Goal: Information Seeking & Learning: Get advice/opinions

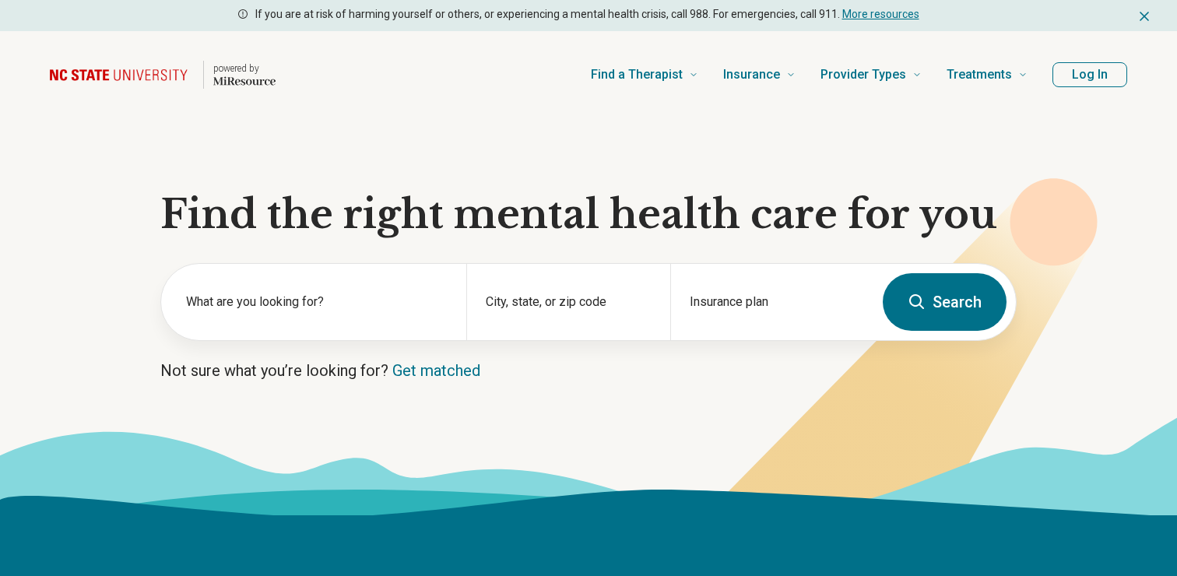
click at [292, 299] on label "What are you looking for?" at bounding box center [316, 302] width 261 height 19
click at [371, 381] on section "Find the right mental health care for you What are you looking for? City, state…" at bounding box center [588, 316] width 1177 height 397
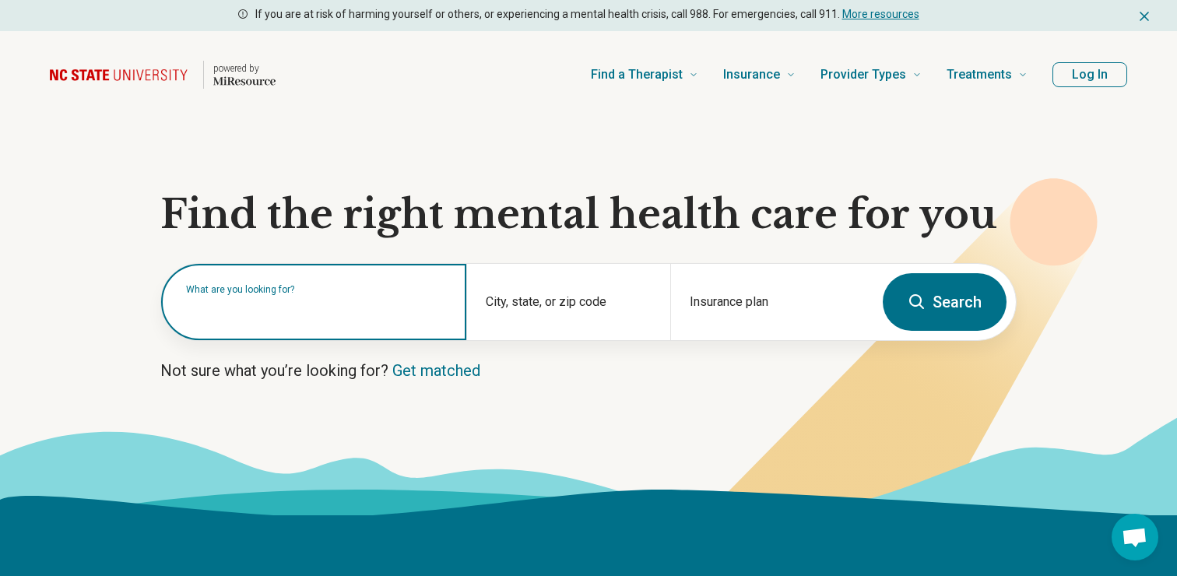
click at [289, 316] on input "text" at bounding box center [316, 309] width 261 height 19
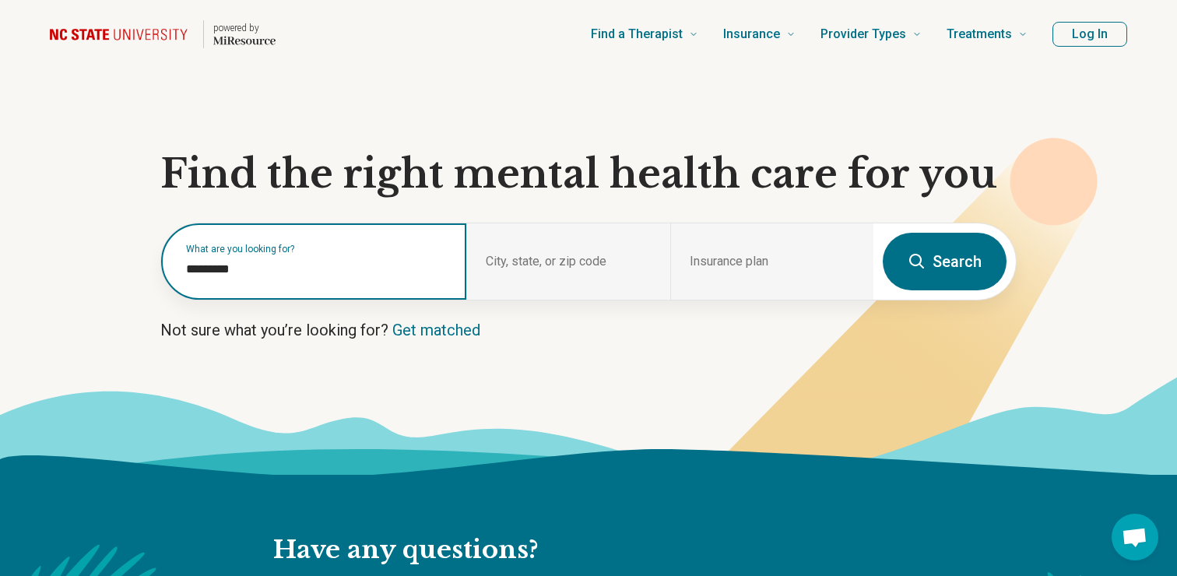
scroll to position [43, 0]
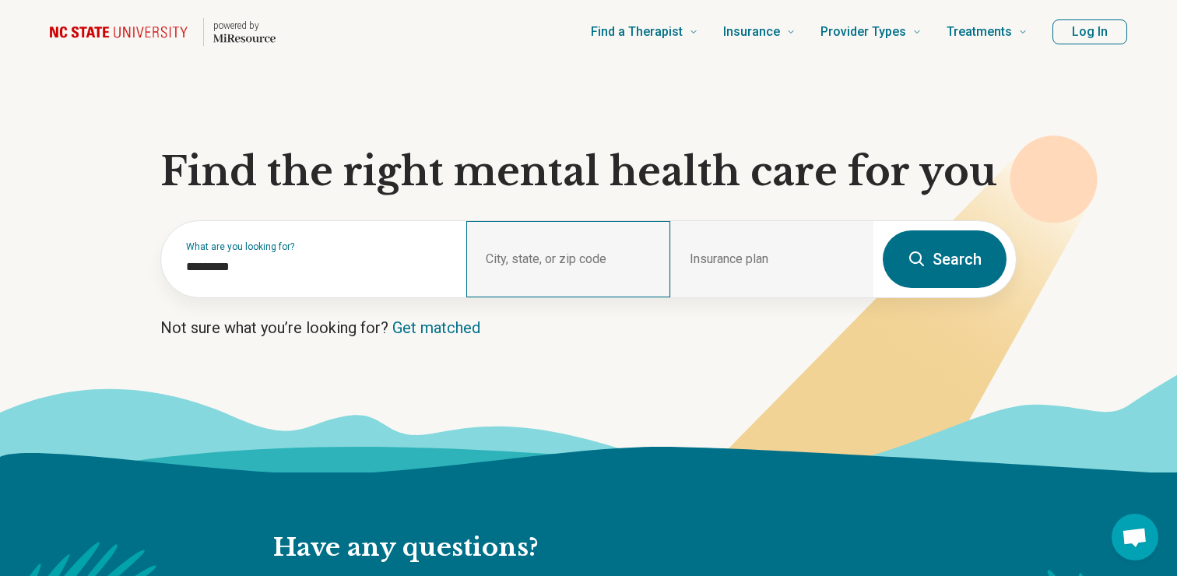
click at [516, 260] on div "City, state, or zip code" at bounding box center [567, 259] width 203 height 76
drag, startPoint x: 516, startPoint y: 260, endPoint x: 616, endPoint y: 260, distance: 99.6
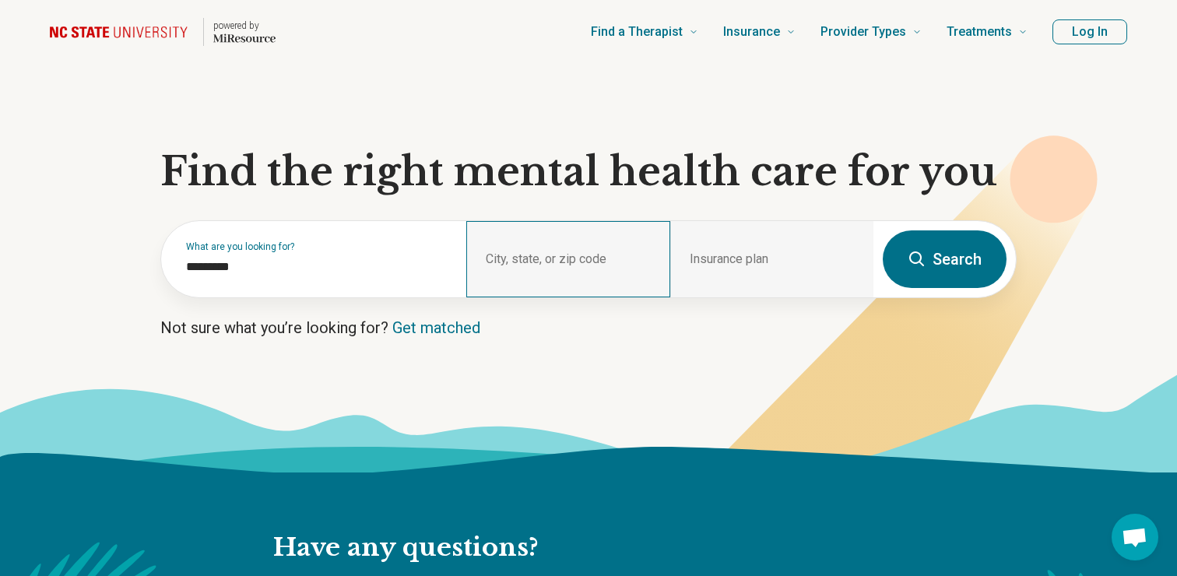
click at [521, 260] on div "City, state, or zip code" at bounding box center [567, 259] width 203 height 76
click at [689, 260] on div "Insurance plan" at bounding box center [771, 259] width 203 height 76
click at [566, 289] on div "City, state, or zip code" at bounding box center [567, 259] width 203 height 76
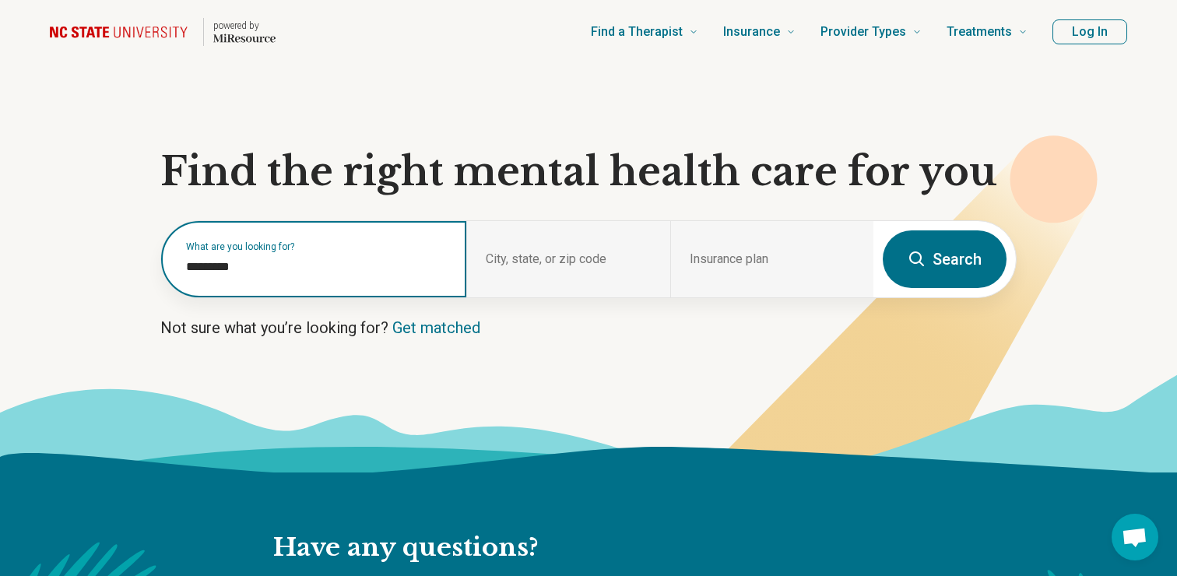
click at [286, 268] on input "*********" at bounding box center [316, 267] width 261 height 19
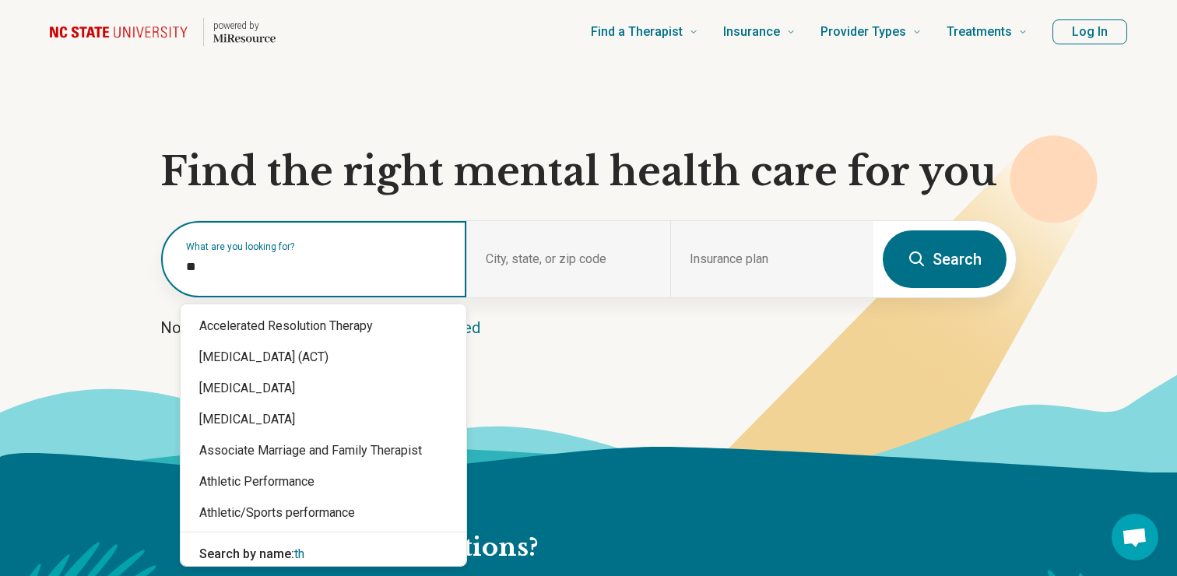
type input "*"
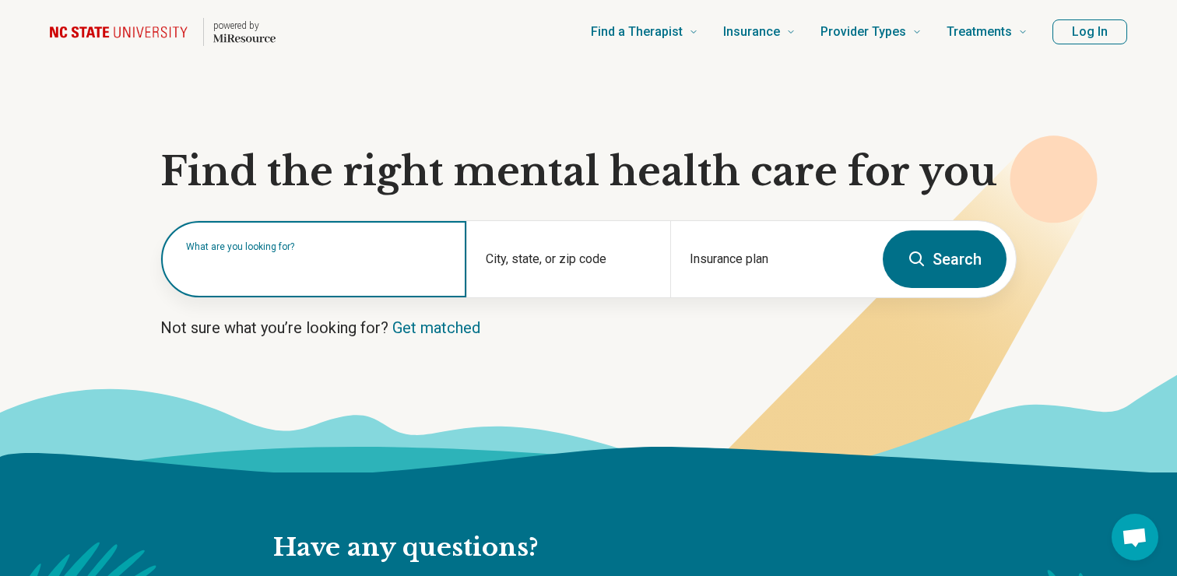
click at [314, 260] on input "text" at bounding box center [316, 267] width 261 height 19
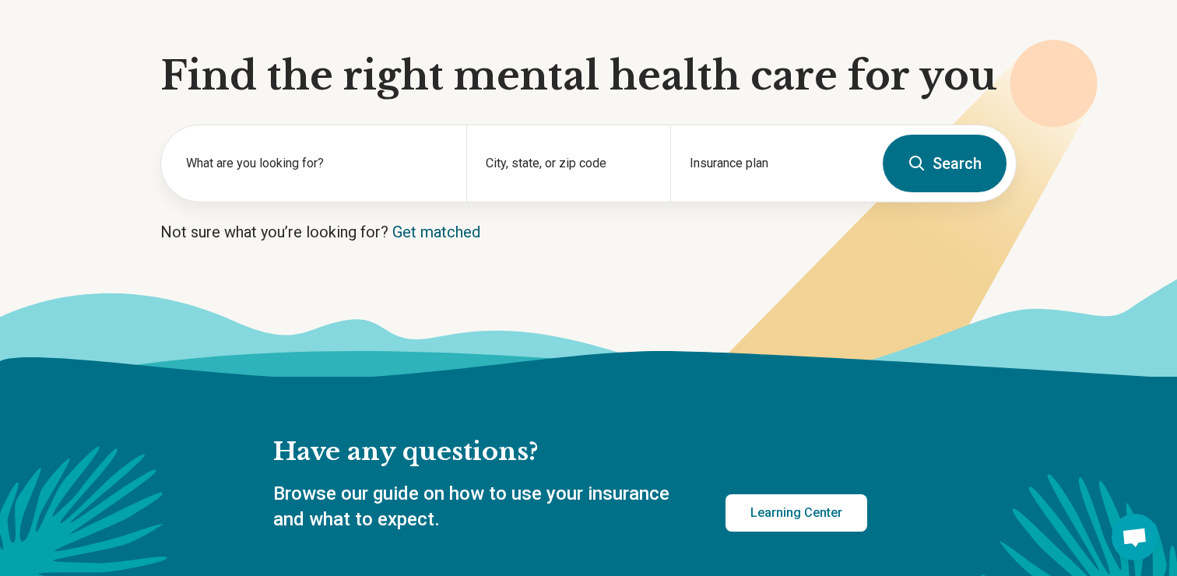
click at [446, 237] on link "Get matched" at bounding box center [436, 232] width 88 height 19
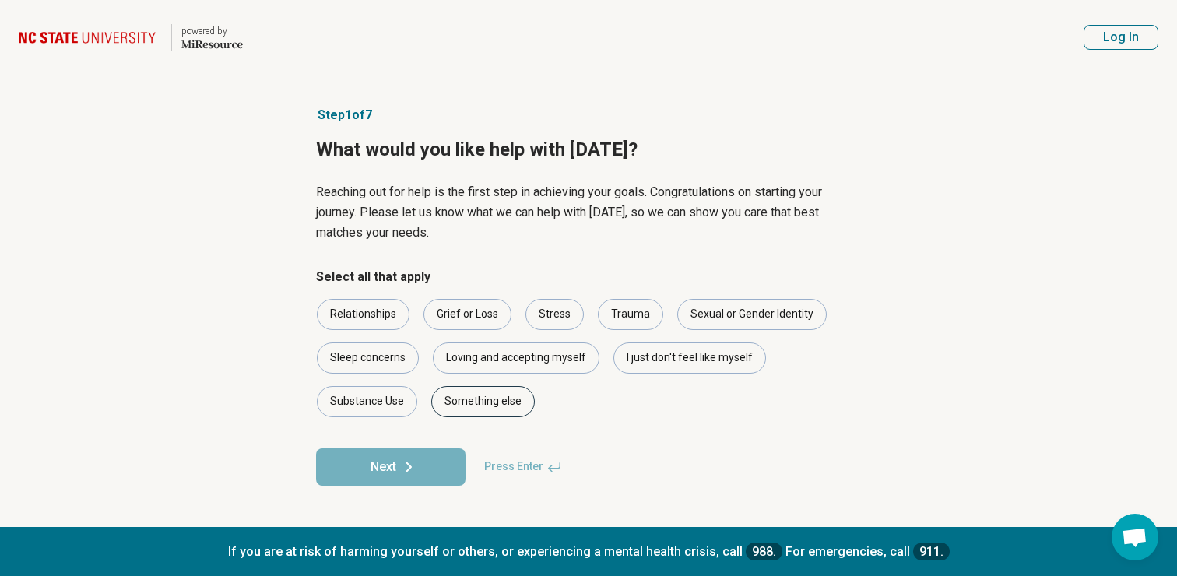
click at [463, 408] on div "Something else" at bounding box center [482, 401] width 103 height 31
click at [367, 330] on div "Relationships Grief or Loss Stress Trauma Sexual or Gender Identity Sleep conce…" at bounding box center [588, 358] width 545 height 118
click at [365, 314] on div "Relationships" at bounding box center [363, 314] width 93 height 31
click at [367, 308] on div "Relationships" at bounding box center [363, 314] width 93 height 31
click at [363, 398] on div "Substance Use" at bounding box center [367, 401] width 100 height 31
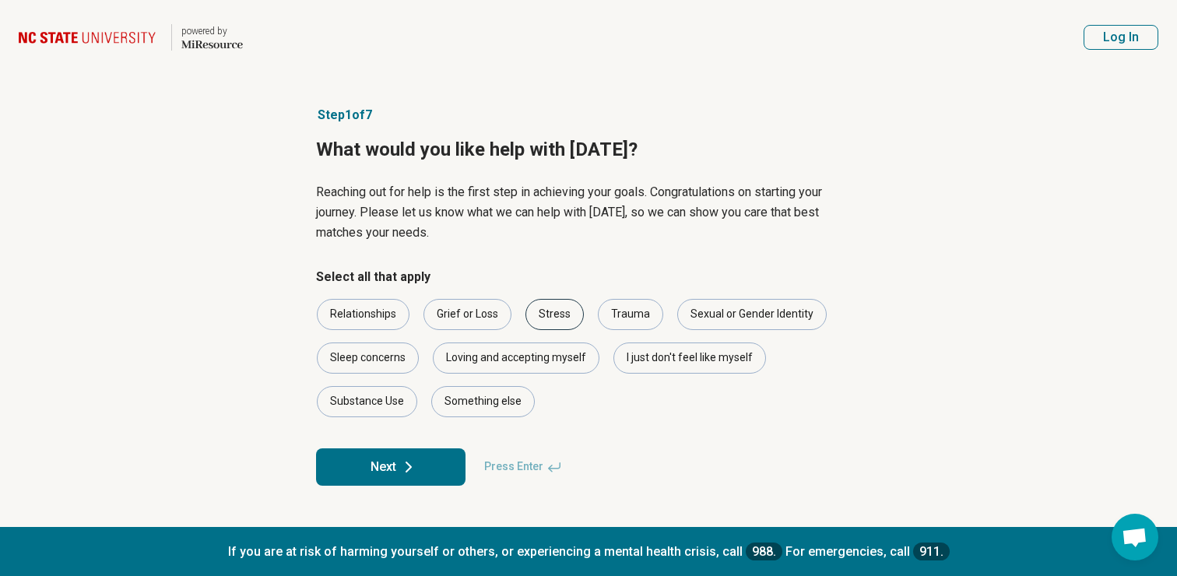
click at [542, 321] on div "Stress" at bounding box center [554, 314] width 58 height 31
click at [626, 321] on div "Trauma" at bounding box center [630, 314] width 65 height 31
click at [440, 461] on button "Next" at bounding box center [390, 466] width 149 height 37
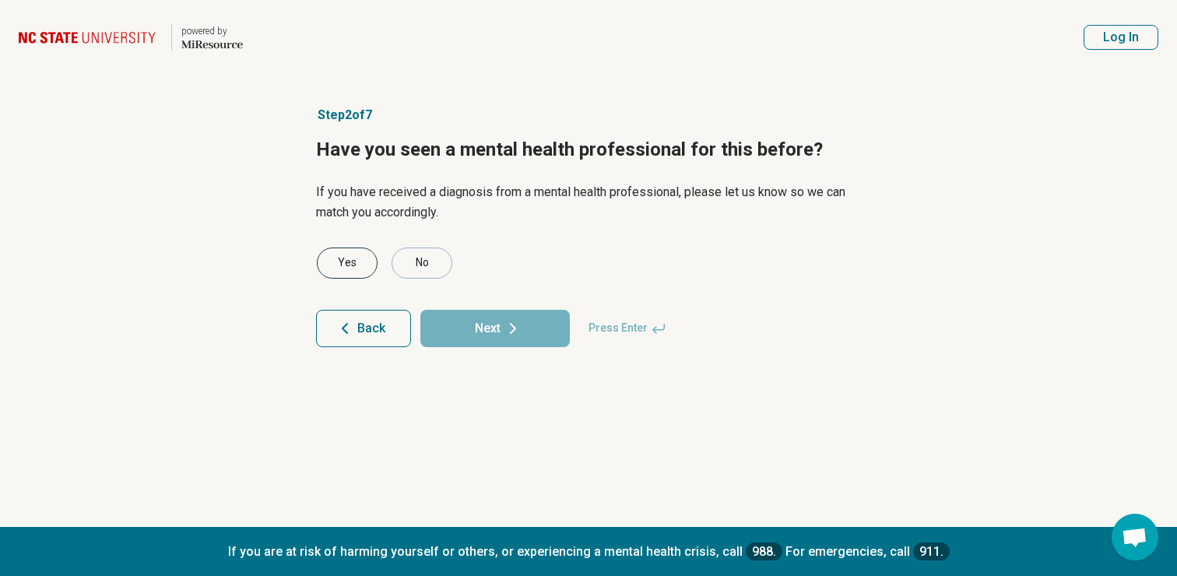
click at [360, 257] on div "Yes" at bounding box center [347, 262] width 61 height 31
click at [494, 329] on button "Next" at bounding box center [494, 328] width 149 height 37
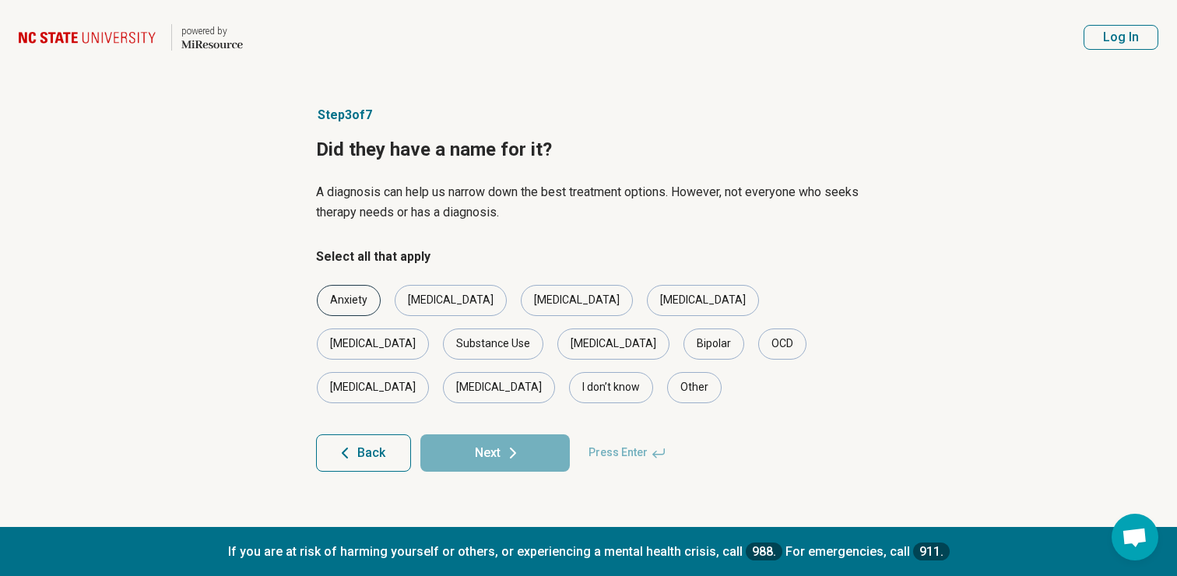
click at [338, 306] on div "Anxiety" at bounding box center [349, 300] width 64 height 31
click at [423, 306] on div "[MEDICAL_DATA]" at bounding box center [451, 300] width 112 height 31
click at [543, 328] on div "Substance Use" at bounding box center [493, 343] width 100 height 31
click at [530, 434] on button "Next" at bounding box center [494, 452] width 149 height 37
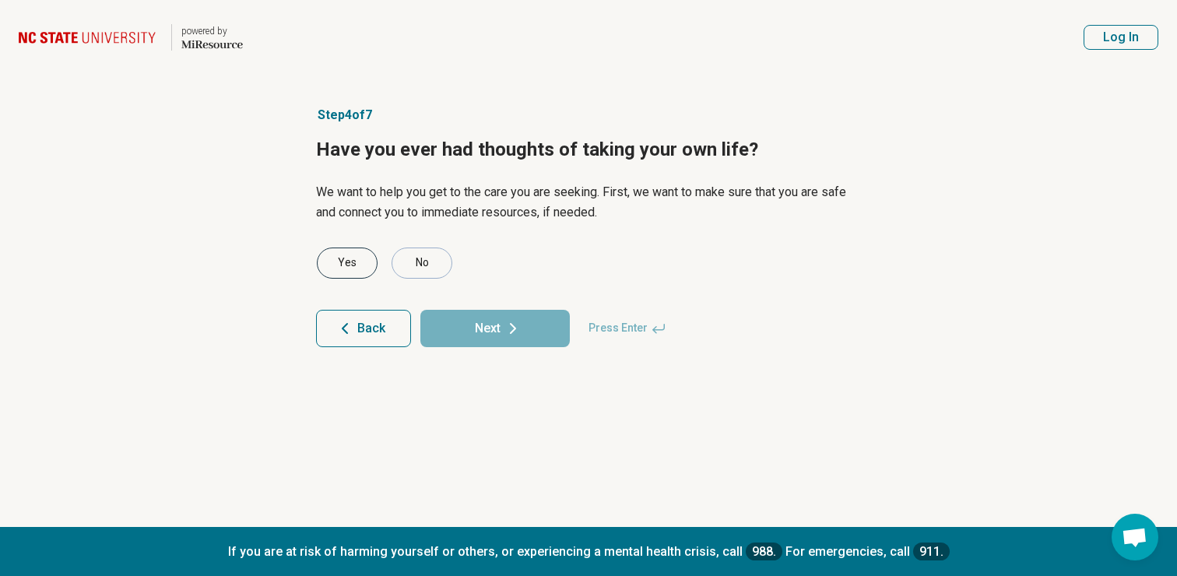
click at [341, 259] on div "Yes" at bounding box center [347, 262] width 61 height 31
click at [449, 350] on article "Step 4 of 7 Have you ever had thoughts of taking your own life? We want to help…" at bounding box center [588, 301] width 595 height 452
click at [478, 334] on button "Next" at bounding box center [494, 328] width 149 height 37
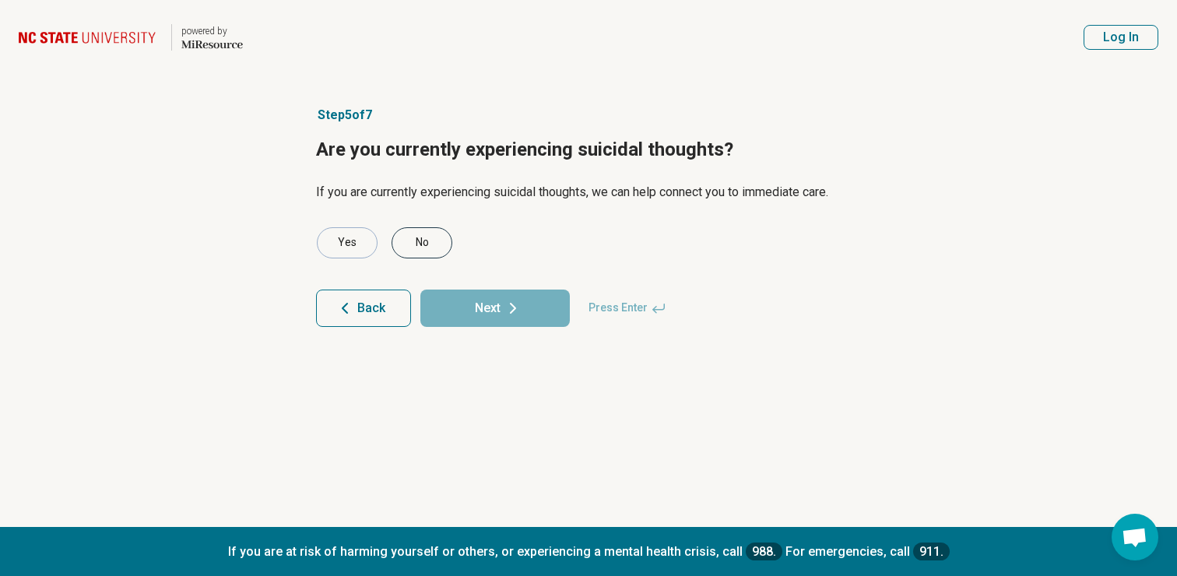
click at [429, 237] on div "No" at bounding box center [421, 242] width 61 height 31
click at [538, 324] on button "Next" at bounding box center [494, 307] width 149 height 37
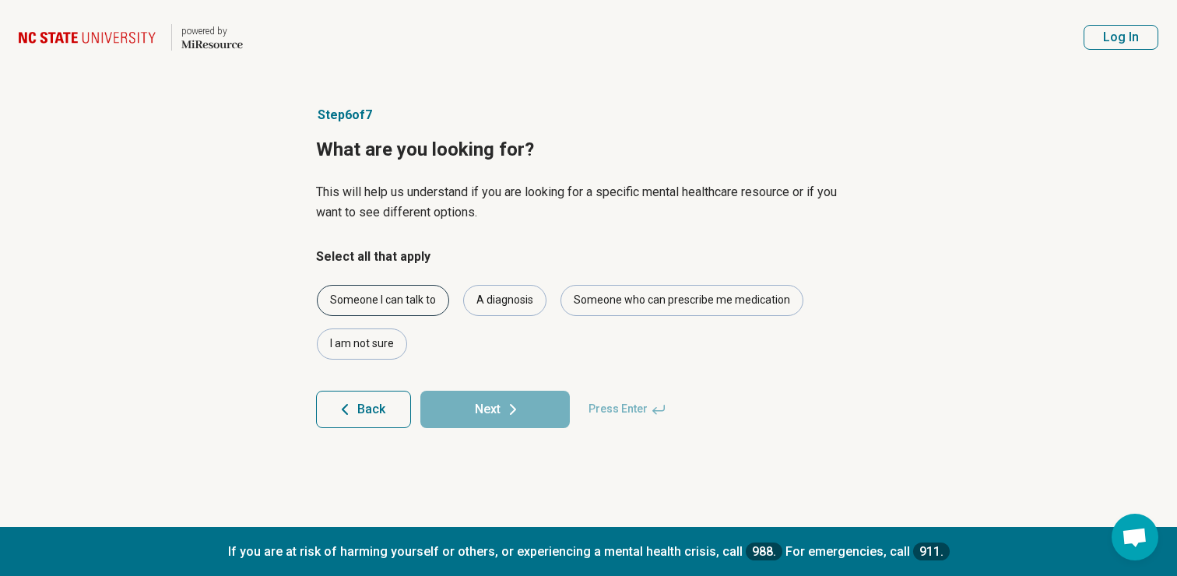
click at [390, 293] on div "Someone I can talk to" at bounding box center [383, 300] width 132 height 31
click at [507, 413] on icon at bounding box center [512, 409] width 19 height 19
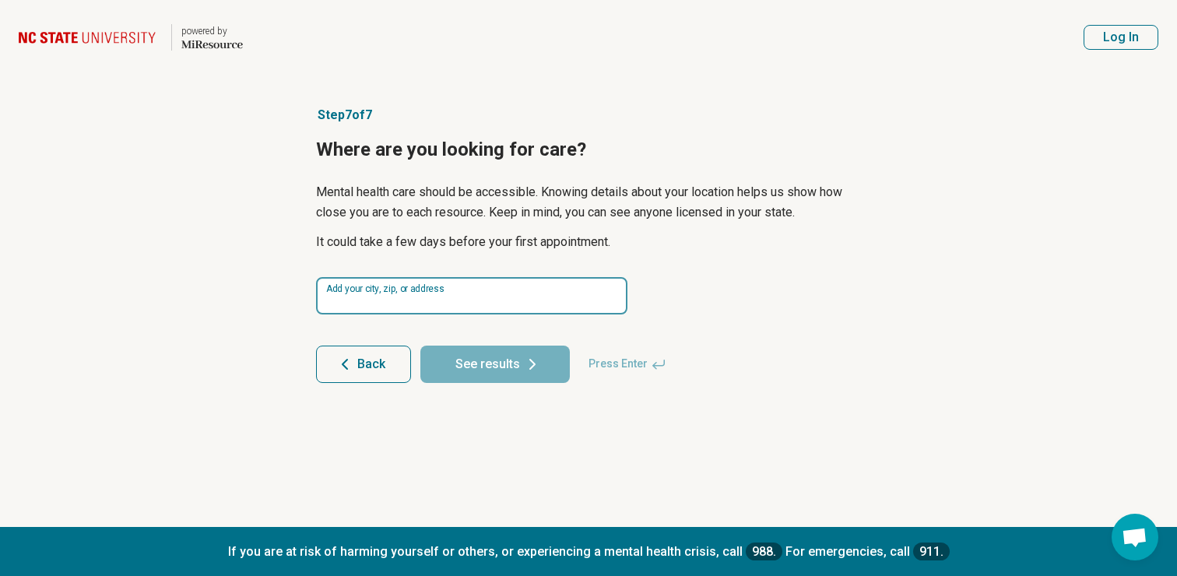
click at [424, 299] on input at bounding box center [471, 295] width 311 height 37
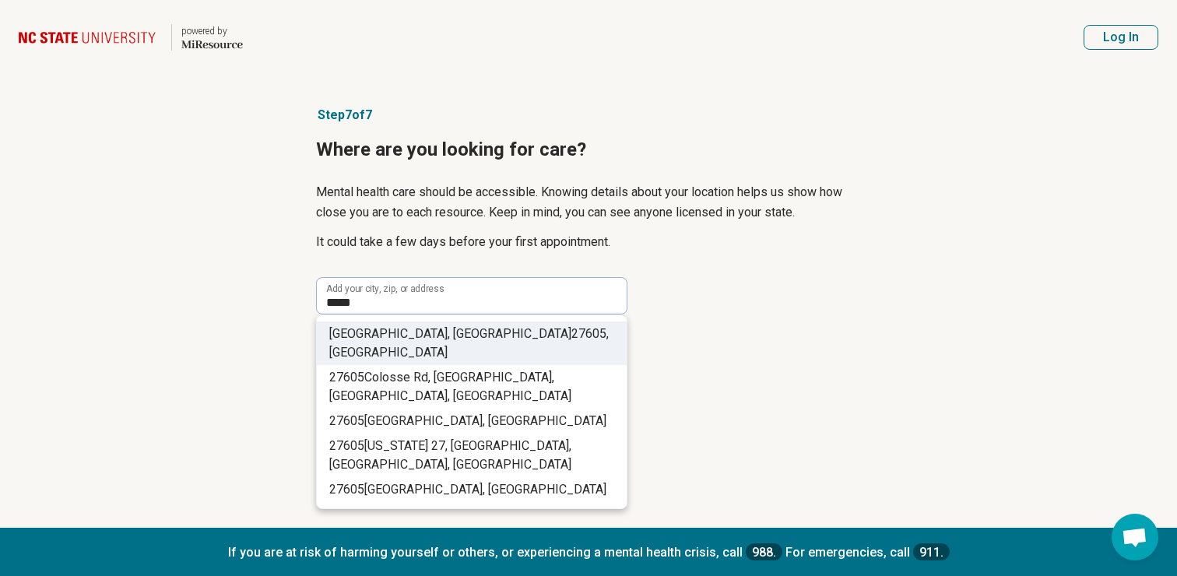
click at [571, 331] on span "27605" at bounding box center [588, 333] width 35 height 15
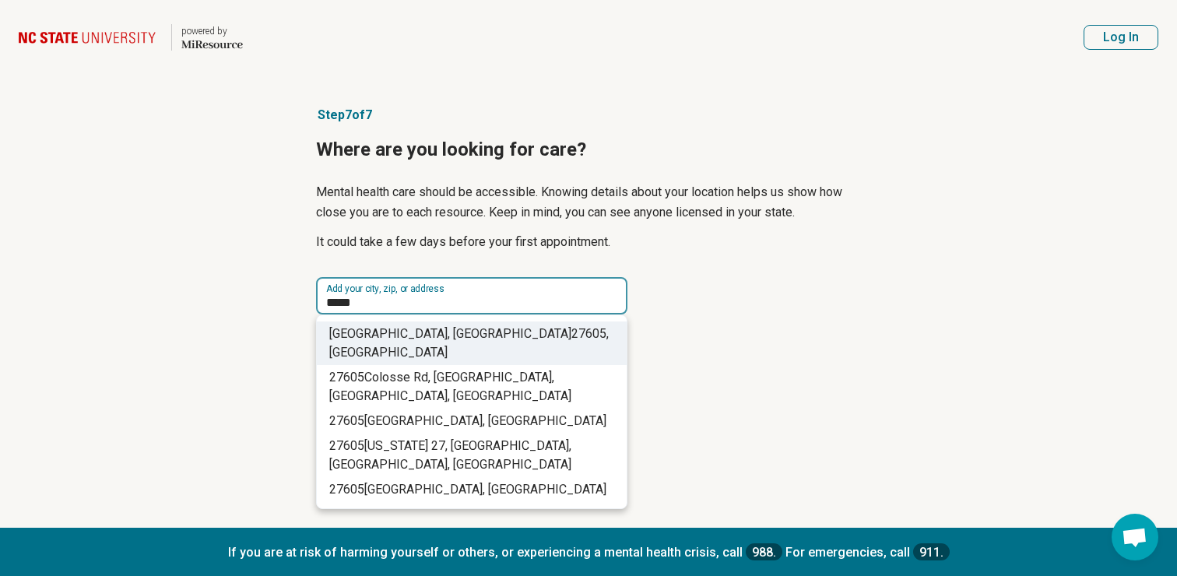
type input "**********"
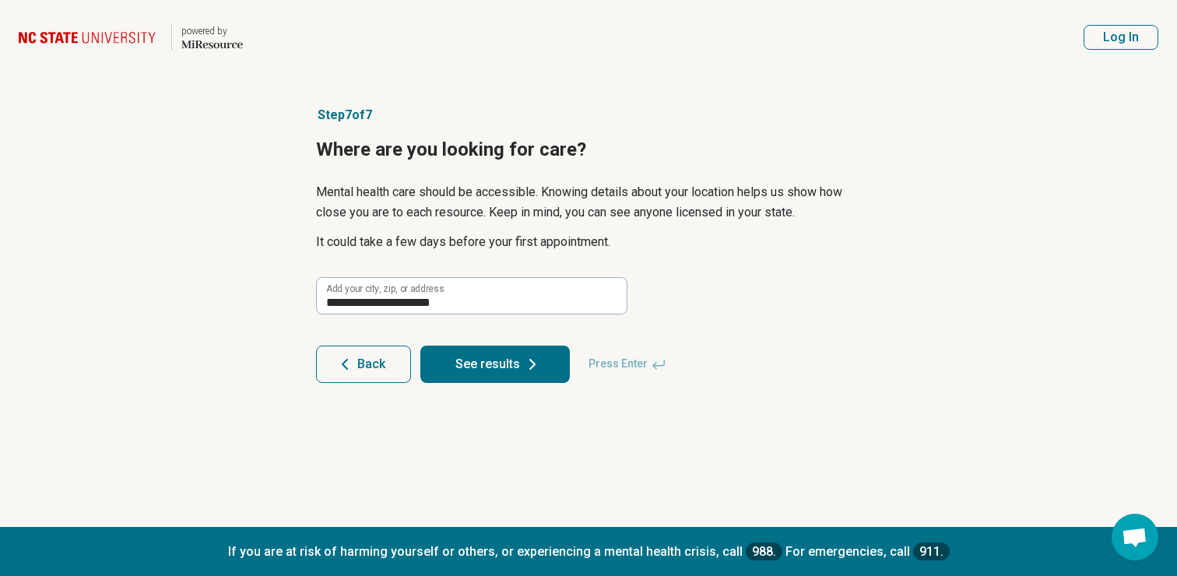
click at [514, 360] on button "See results" at bounding box center [494, 364] width 149 height 37
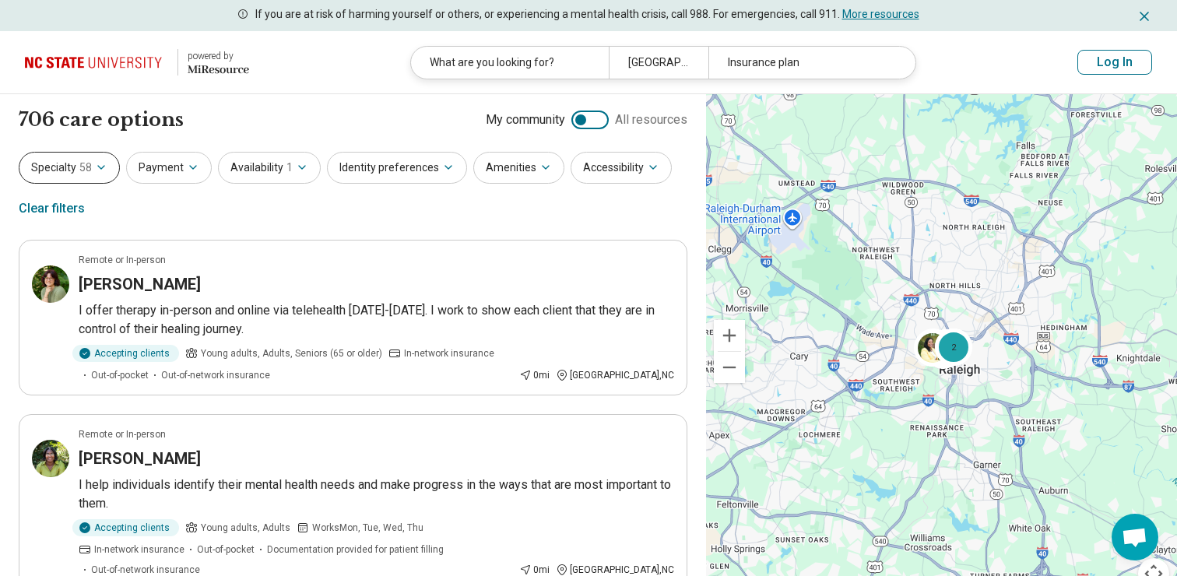
click at [49, 161] on button "Specialty 58" at bounding box center [69, 168] width 101 height 32
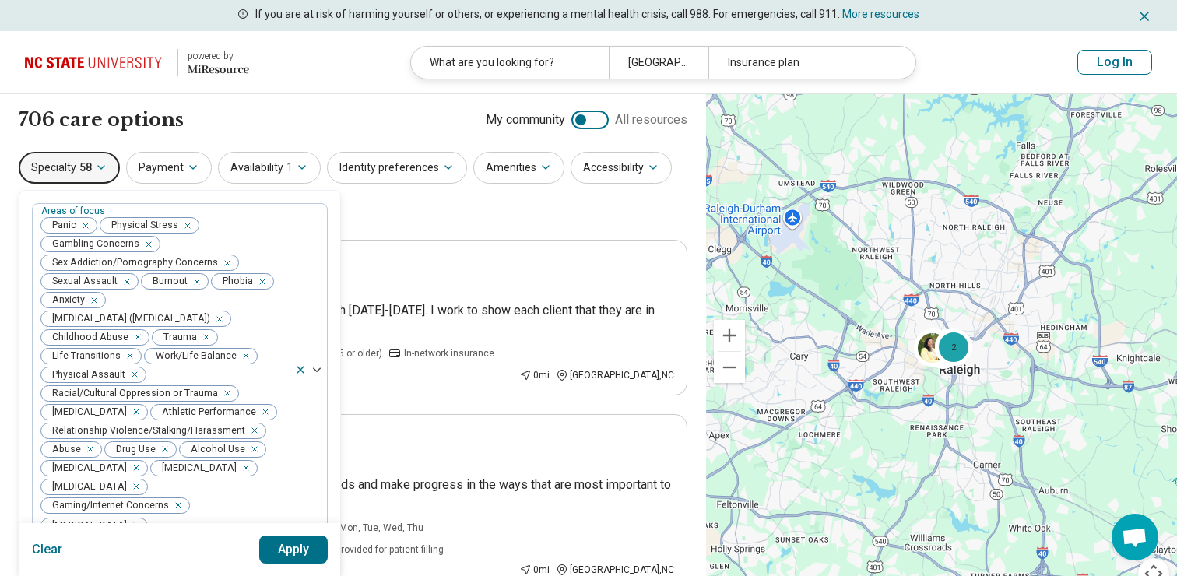
click at [50, 161] on button "Specialty 58" at bounding box center [69, 168] width 101 height 32
click at [101, 156] on button "Specialty 58" at bounding box center [69, 168] width 101 height 32
click at [283, 539] on button "Apply" at bounding box center [293, 549] width 69 height 28
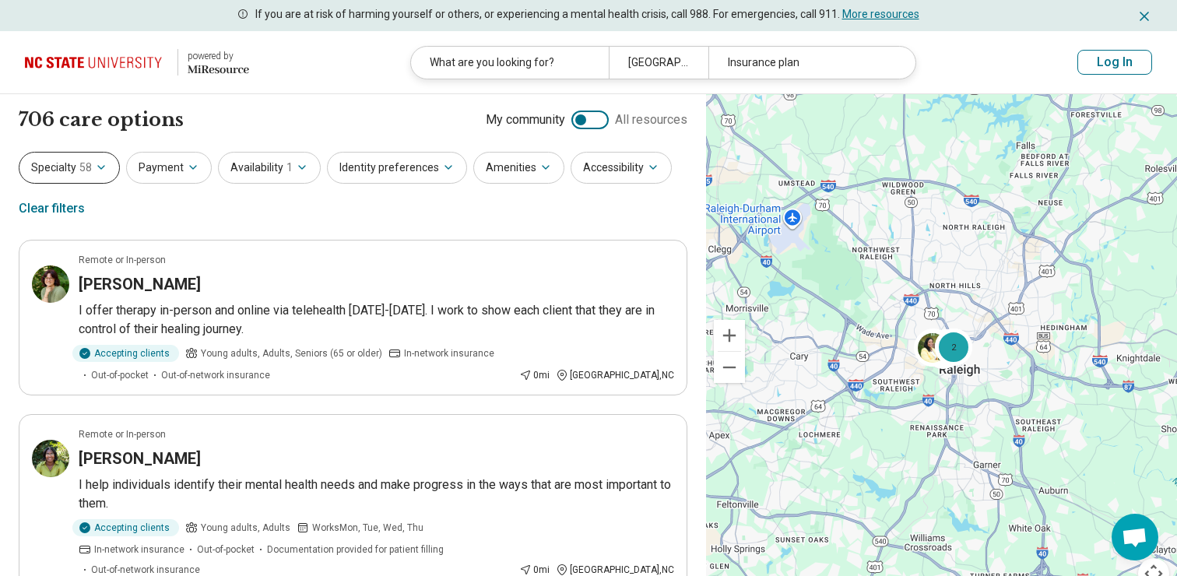
click at [68, 161] on button "Specialty 58" at bounding box center [69, 168] width 101 height 32
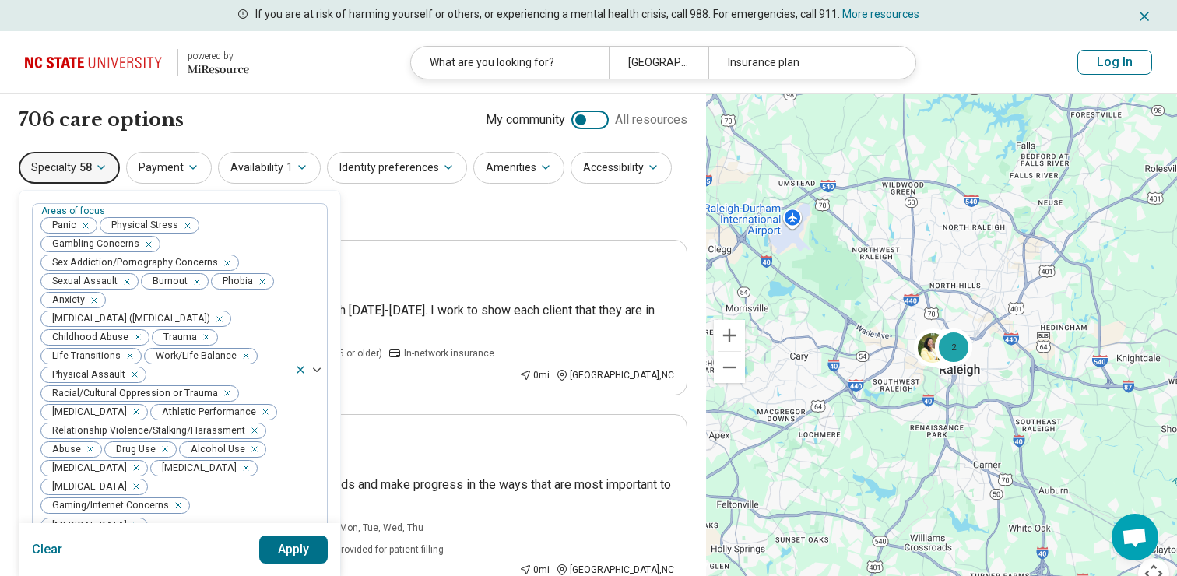
click at [452, 209] on div "Specialty 58 Areas of focus Panic Physical Stress Gambling Concerns Sex Addicti…" at bounding box center [353, 189] width 668 height 75
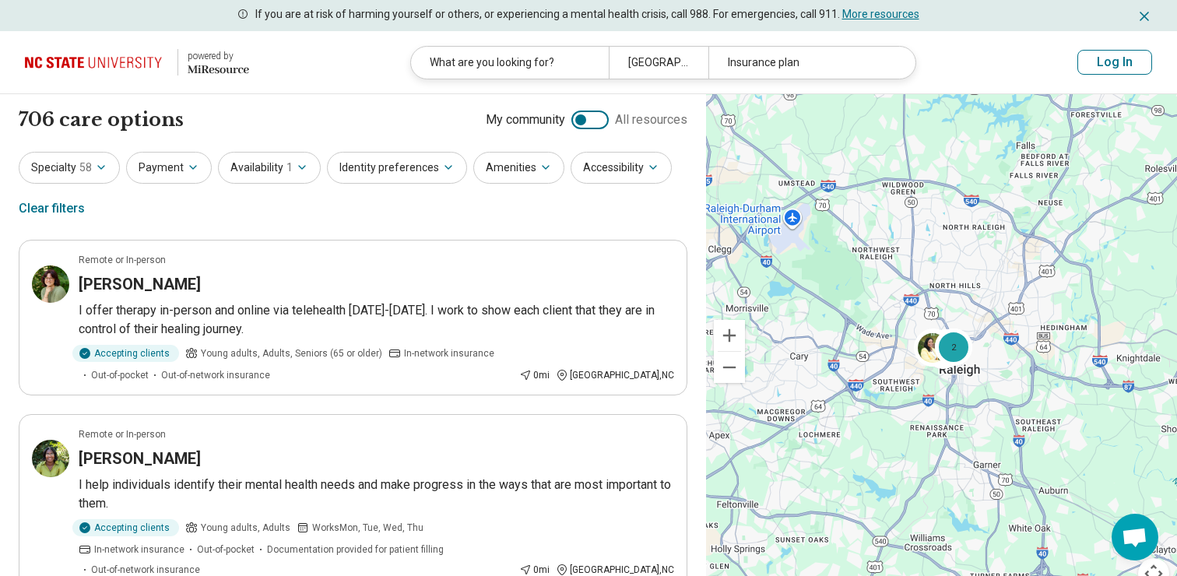
click at [179, 163] on button "Payment" at bounding box center [169, 168] width 86 height 32
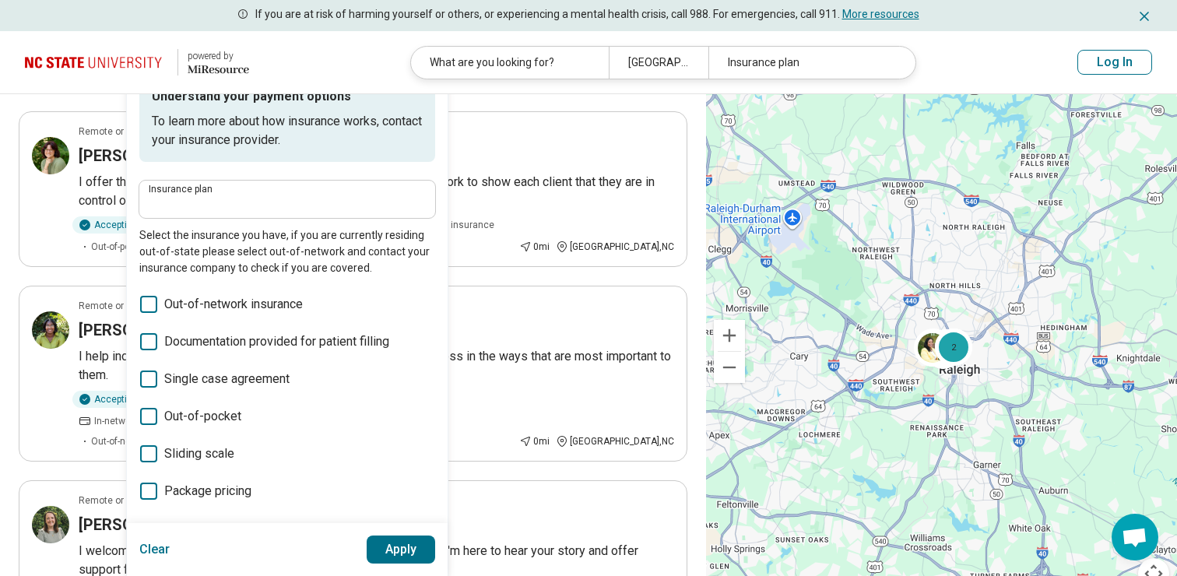
scroll to position [124, 0]
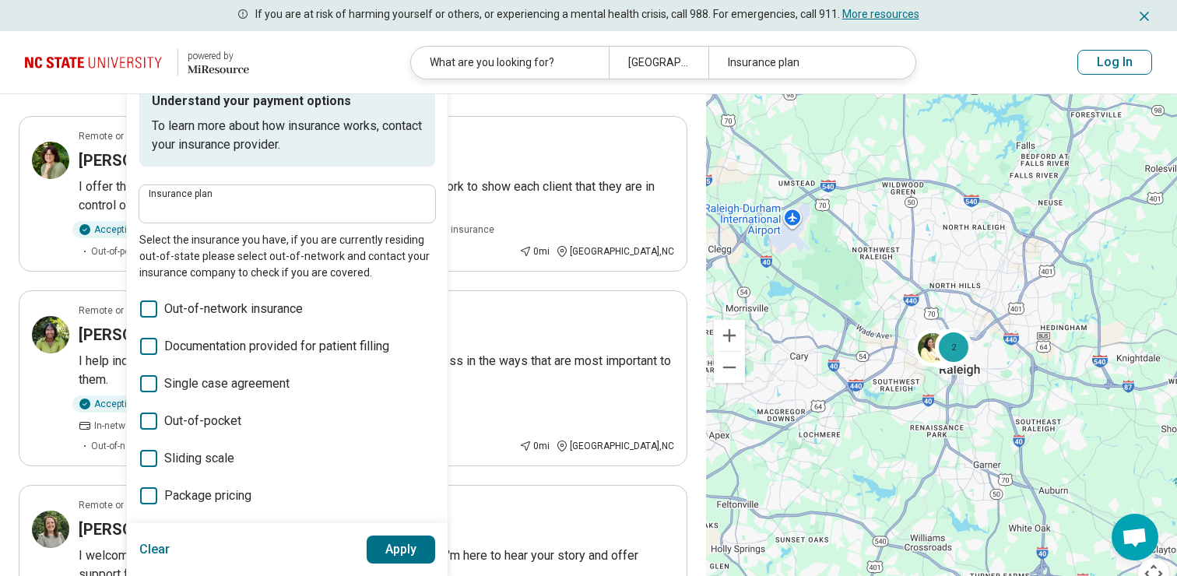
click at [152, 419] on icon at bounding box center [148, 420] width 17 height 17
click at [151, 311] on icon at bounding box center [148, 308] width 17 height 17
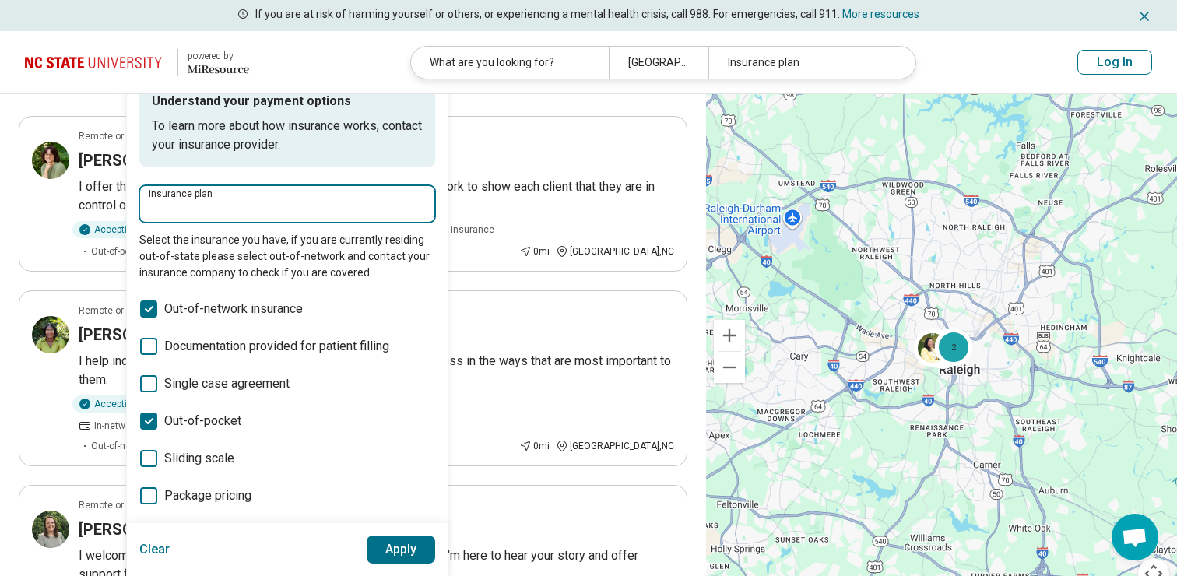
click at [226, 212] on input "Insurance plan" at bounding box center [287, 208] width 277 height 19
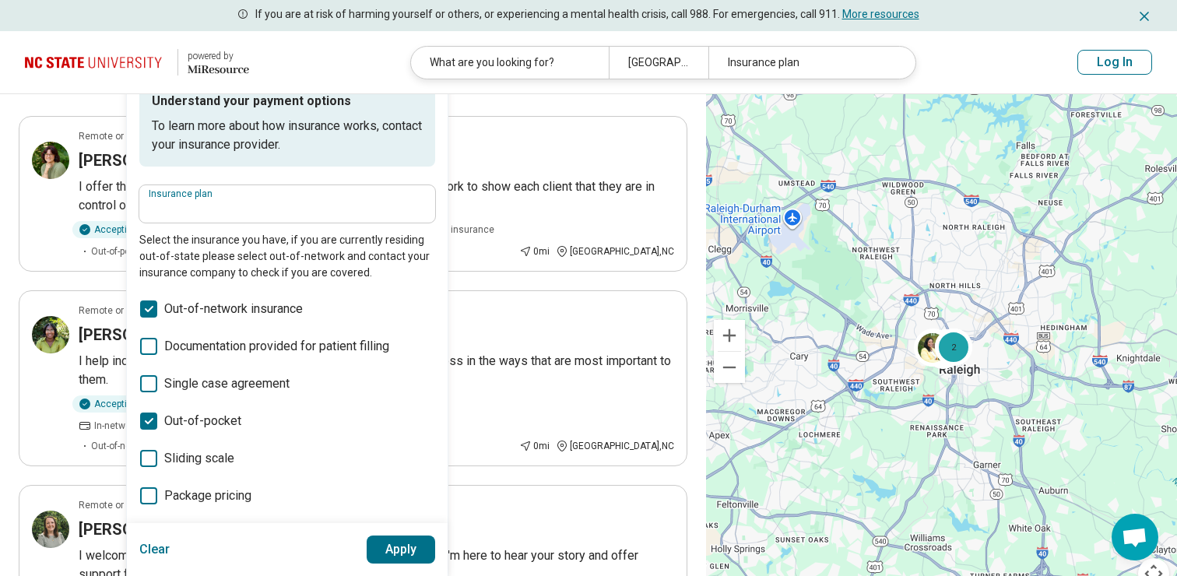
click at [388, 542] on button "Apply" at bounding box center [401, 549] width 69 height 28
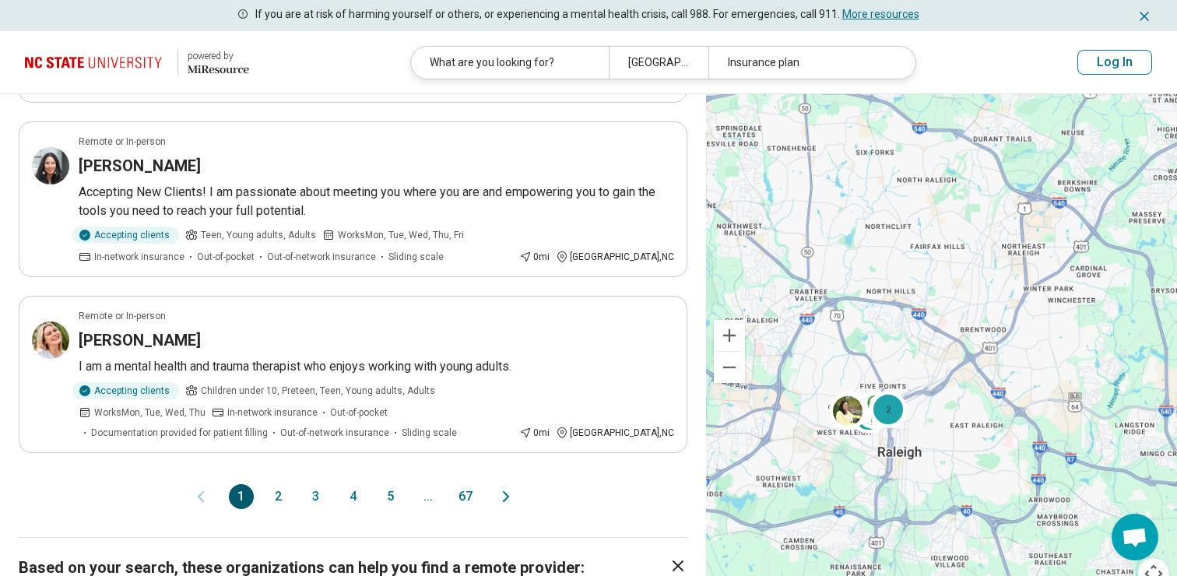
scroll to position [591, 0]
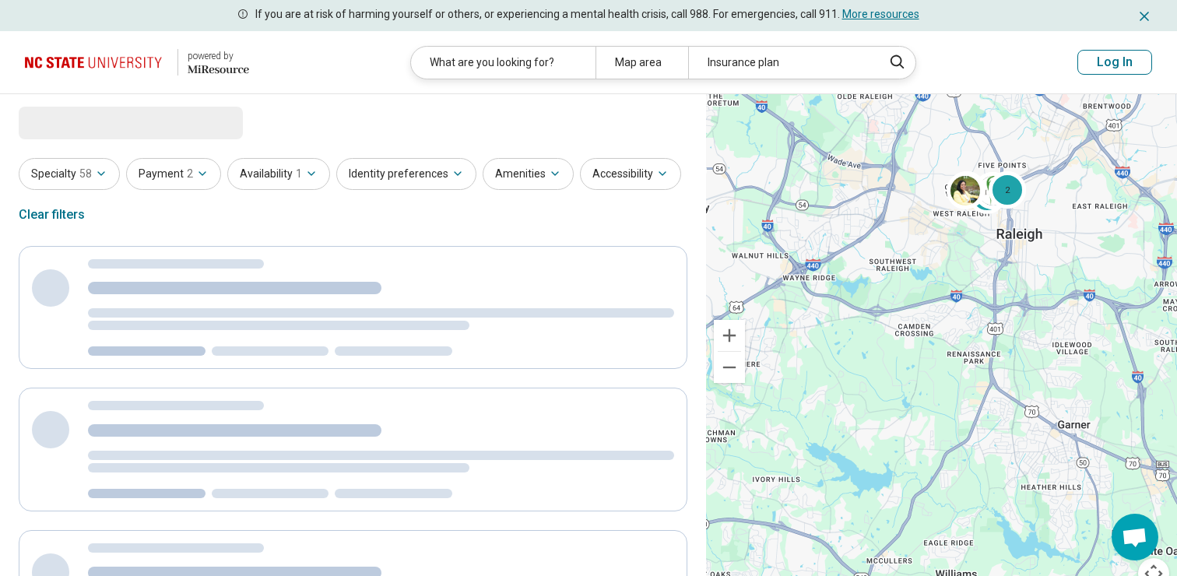
drag, startPoint x: 907, startPoint y: 377, endPoint x: 1033, endPoint y: 144, distance: 264.6
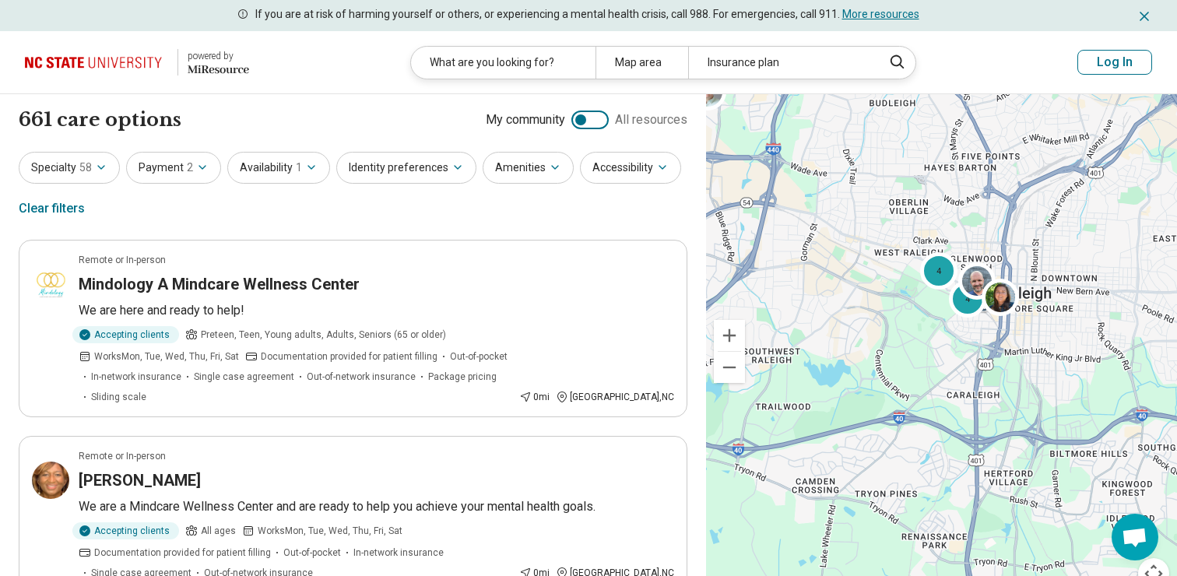
click at [1026, 317] on div "4 4" at bounding box center [941, 351] width 471 height 514
click at [86, 168] on span "58" at bounding box center [85, 168] width 12 height 16
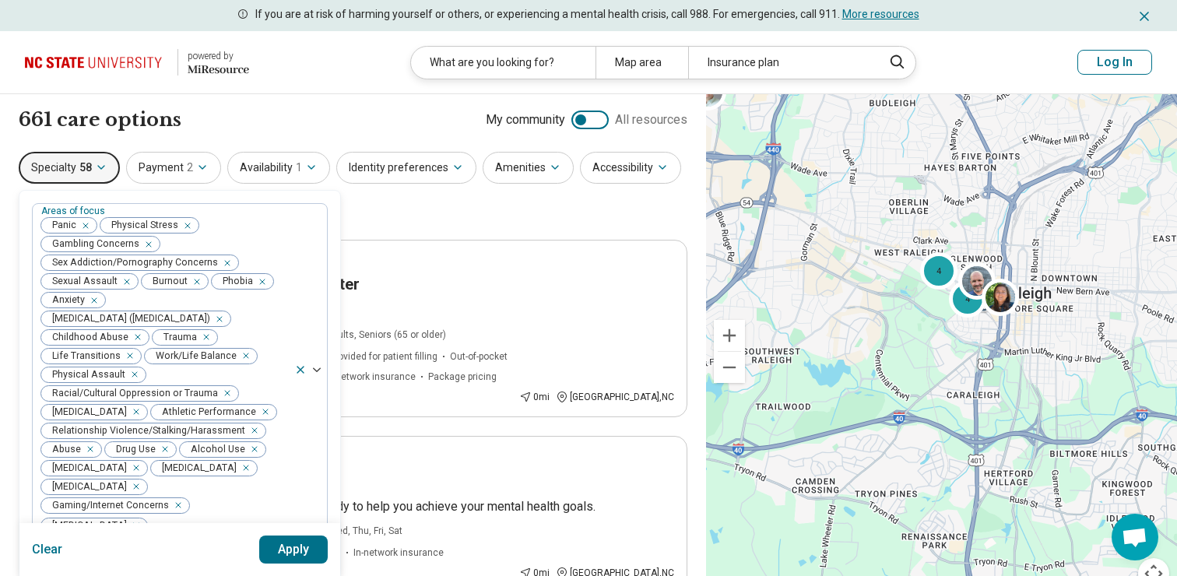
click at [90, 167] on span "58" at bounding box center [85, 168] width 12 height 16
click at [307, 170] on icon "button" at bounding box center [311, 167] width 12 height 12
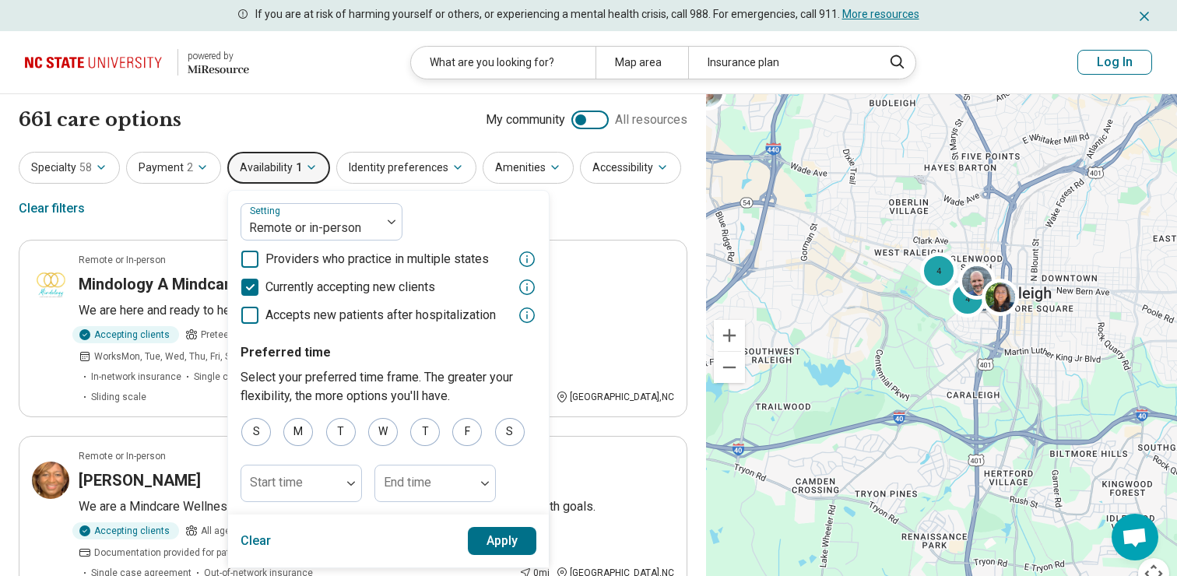
click at [251, 261] on icon at bounding box center [249, 259] width 17 height 17
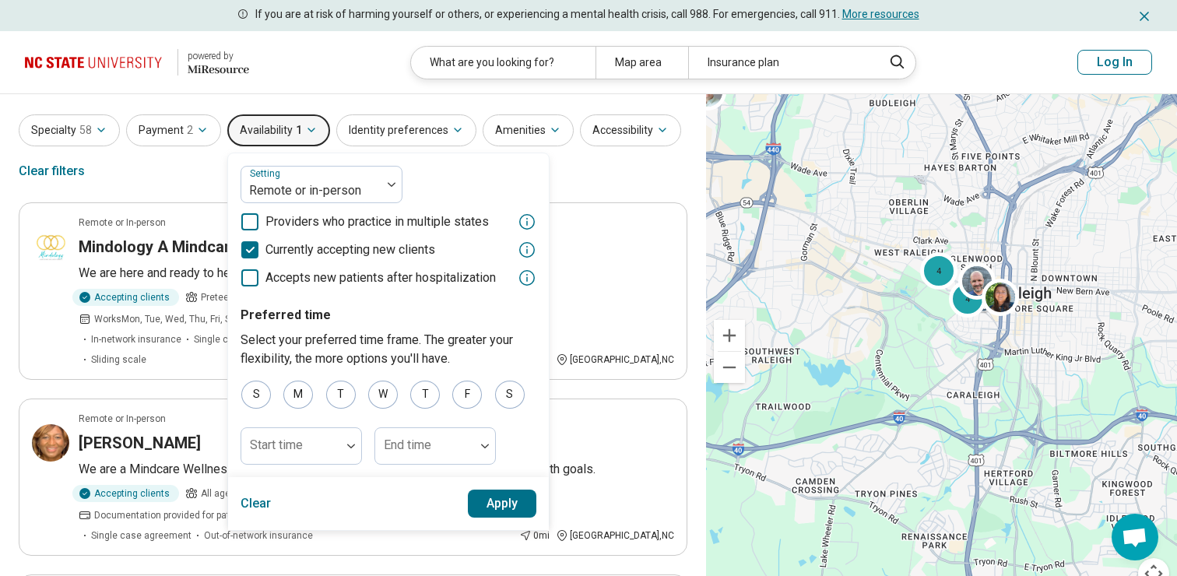
scroll to position [39, 0]
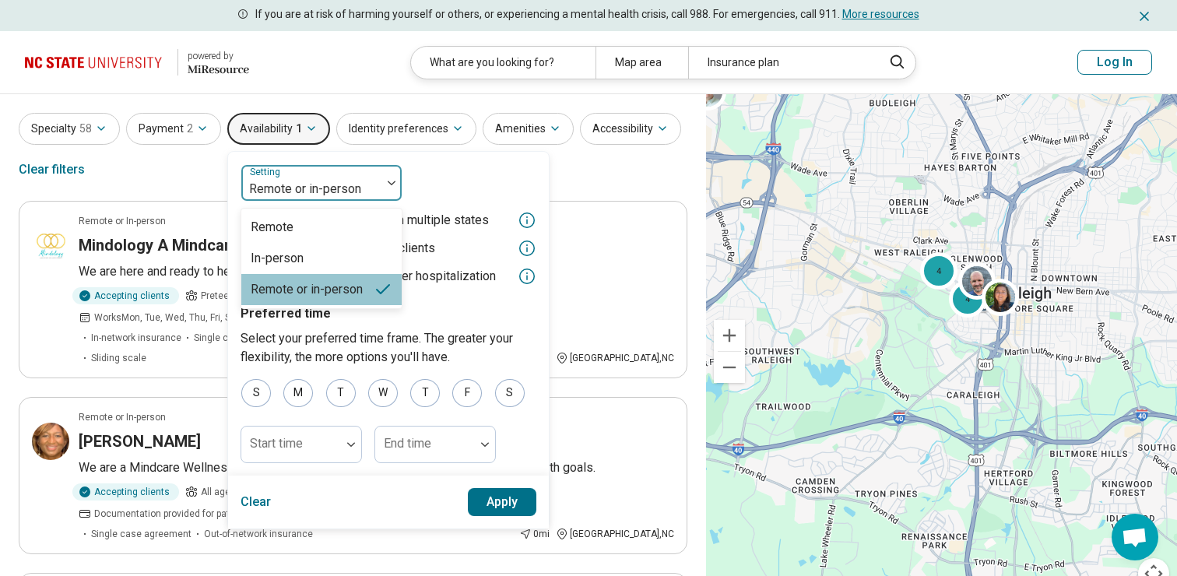
click at [356, 177] on div "Remote or in-person" at bounding box center [311, 183] width 140 height 34
click at [347, 178] on div at bounding box center [311, 189] width 128 height 22
click at [317, 251] on div "In-person" at bounding box center [321, 258] width 160 height 31
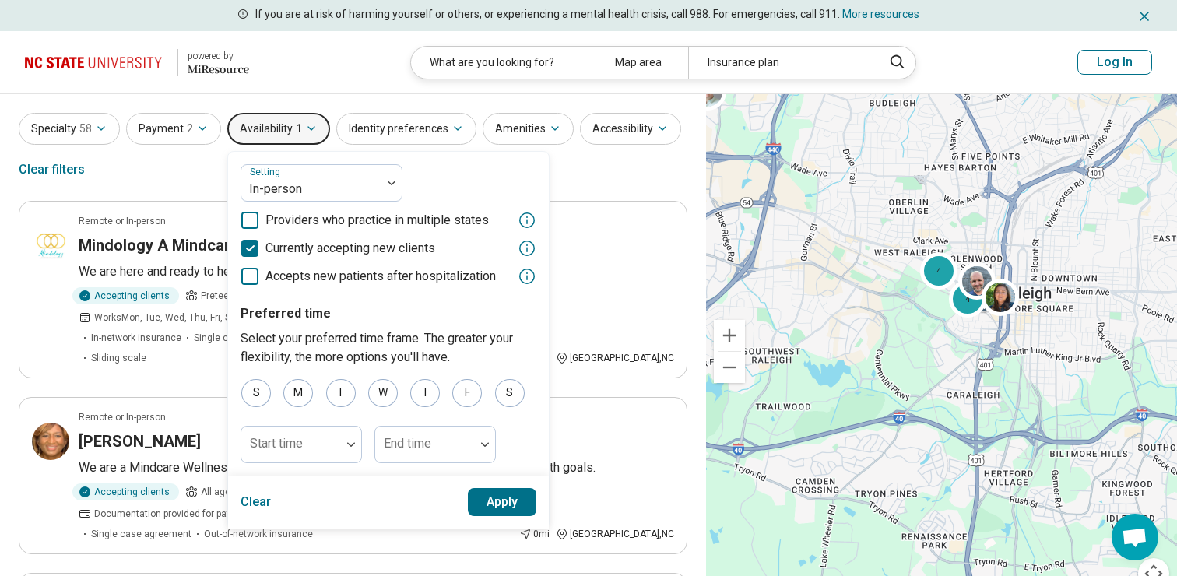
click at [507, 493] on button "Apply" at bounding box center [502, 502] width 69 height 28
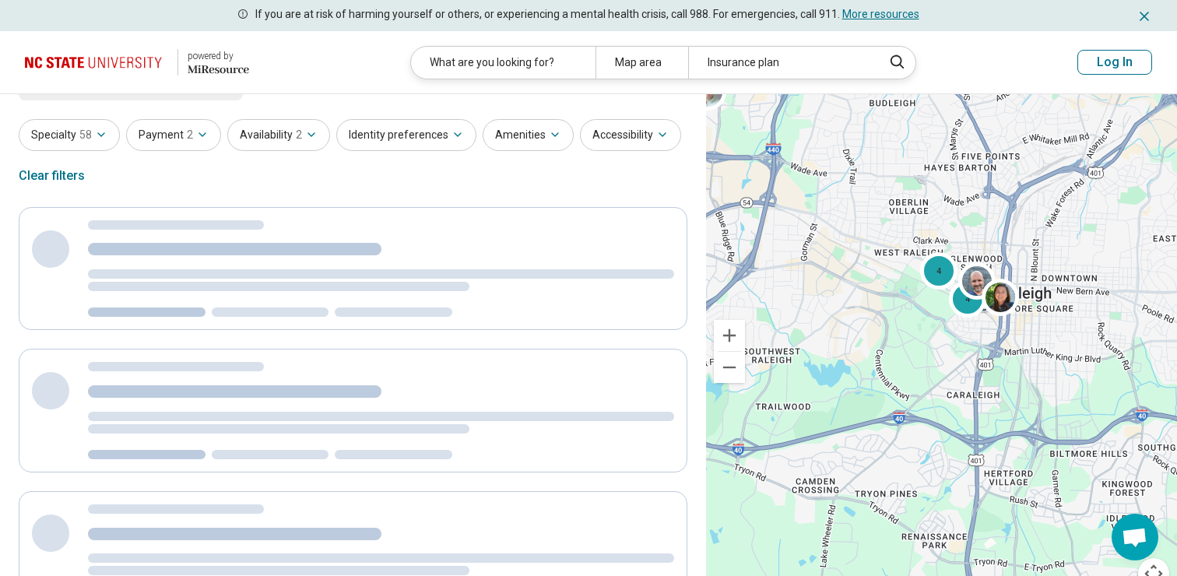
scroll to position [0, 0]
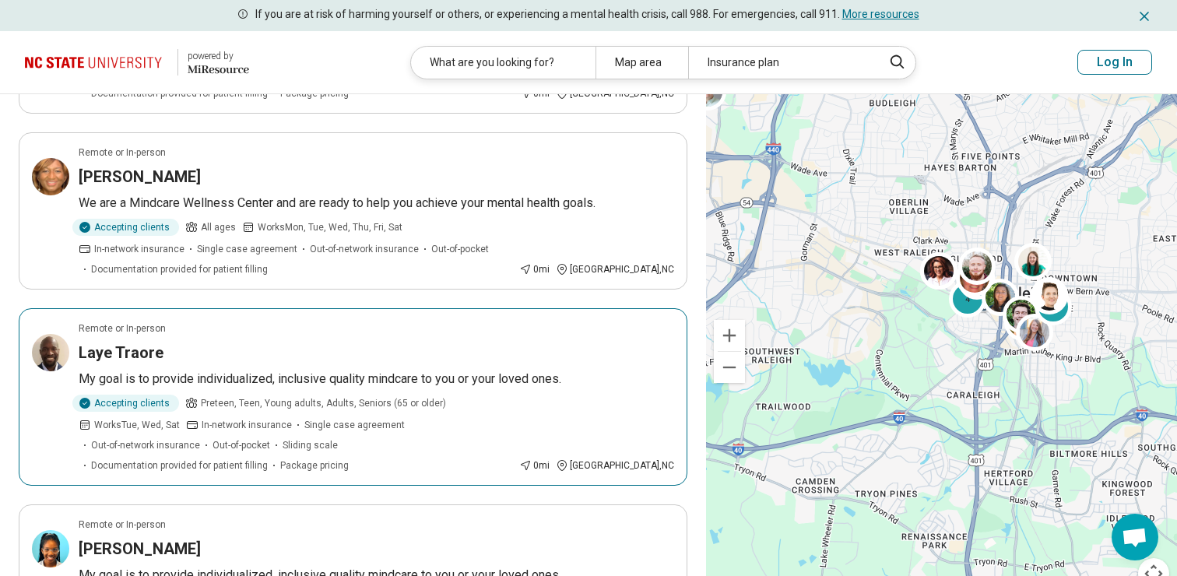
scroll to position [296, 0]
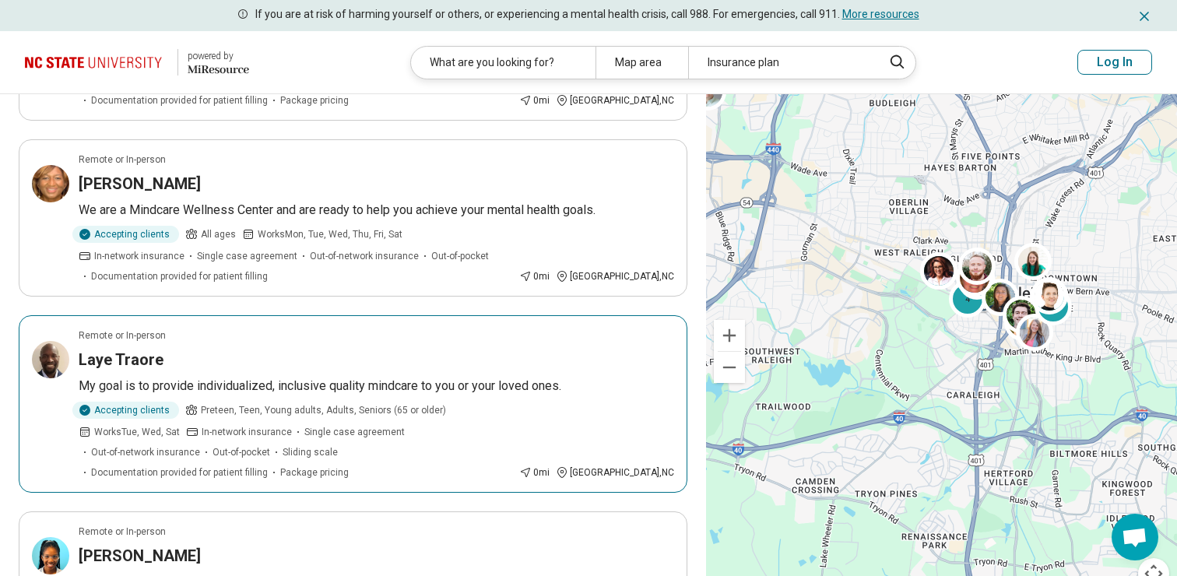
click at [213, 349] on div "Laye Traore" at bounding box center [376, 360] width 595 height 22
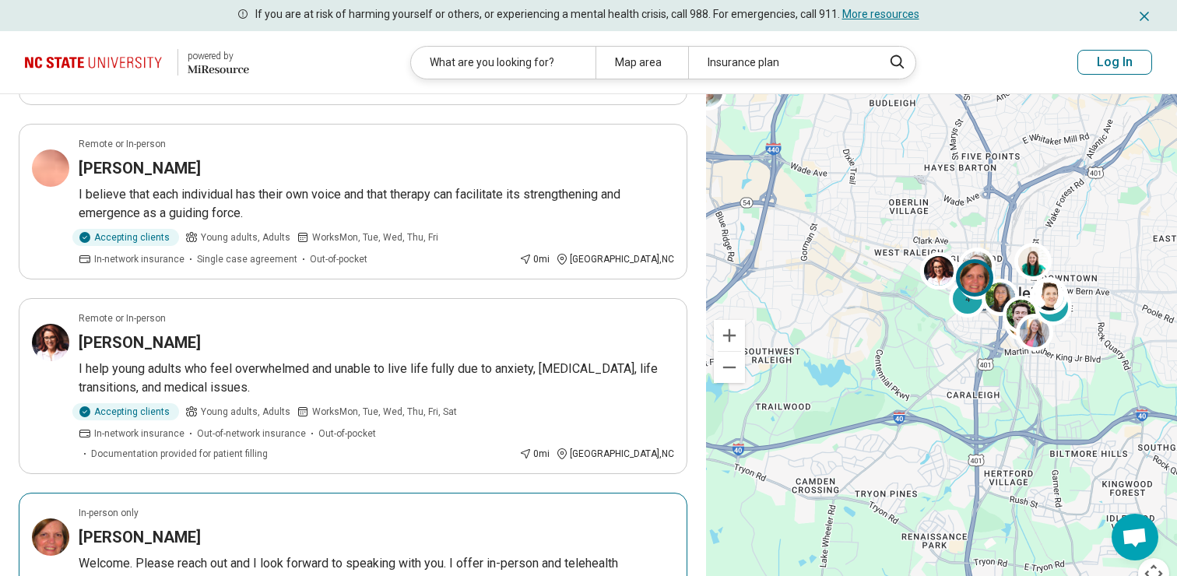
scroll to position [1713, 0]
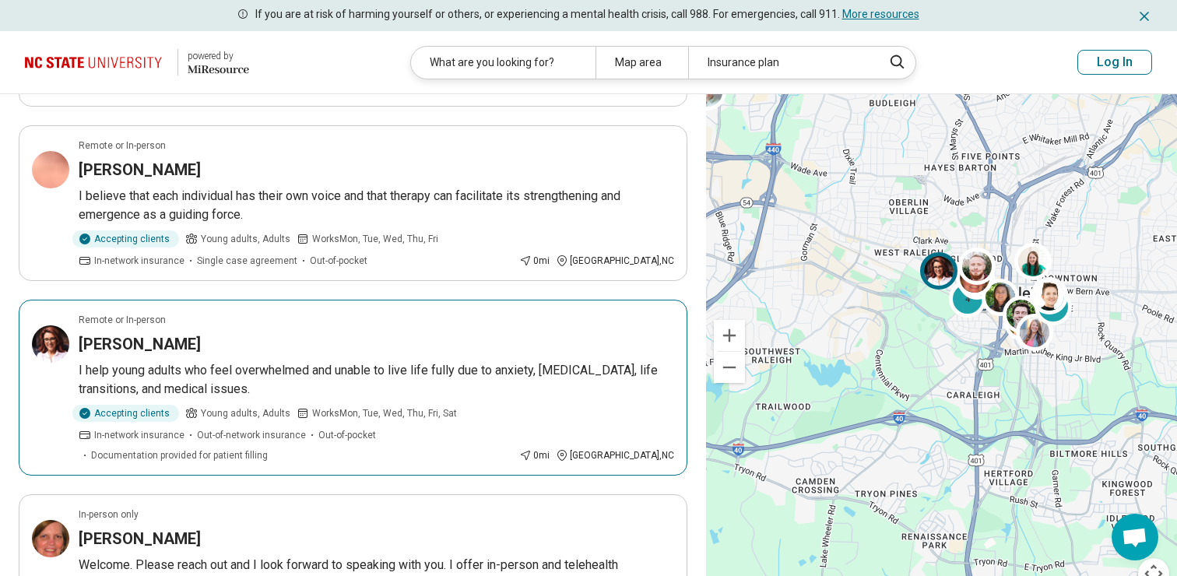
click at [321, 333] on div "Stephanie Turner" at bounding box center [376, 344] width 595 height 22
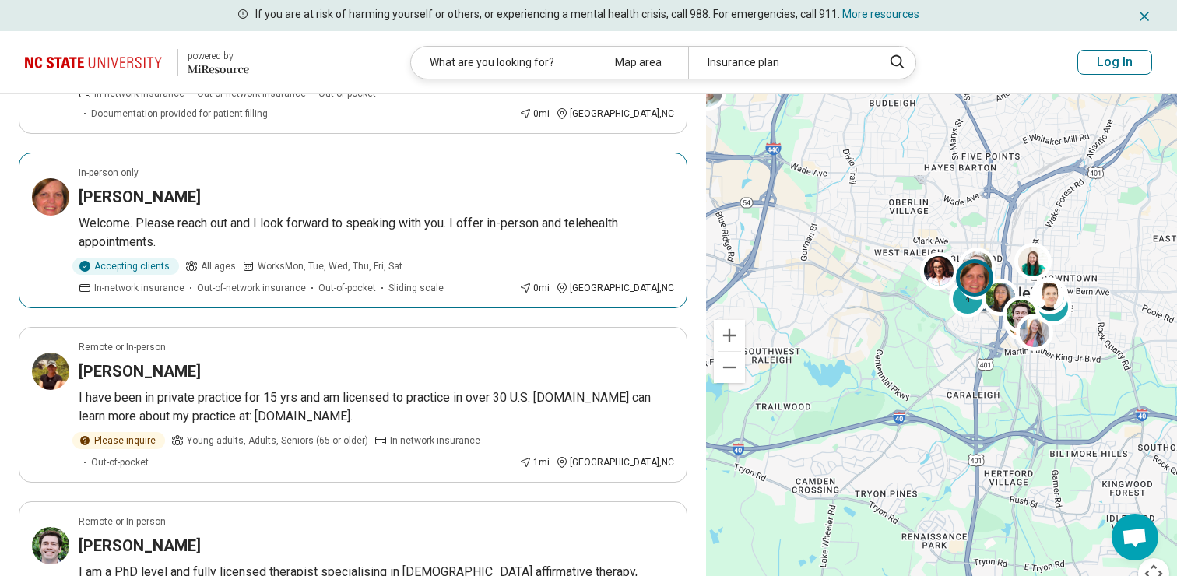
scroll to position [2053, 0]
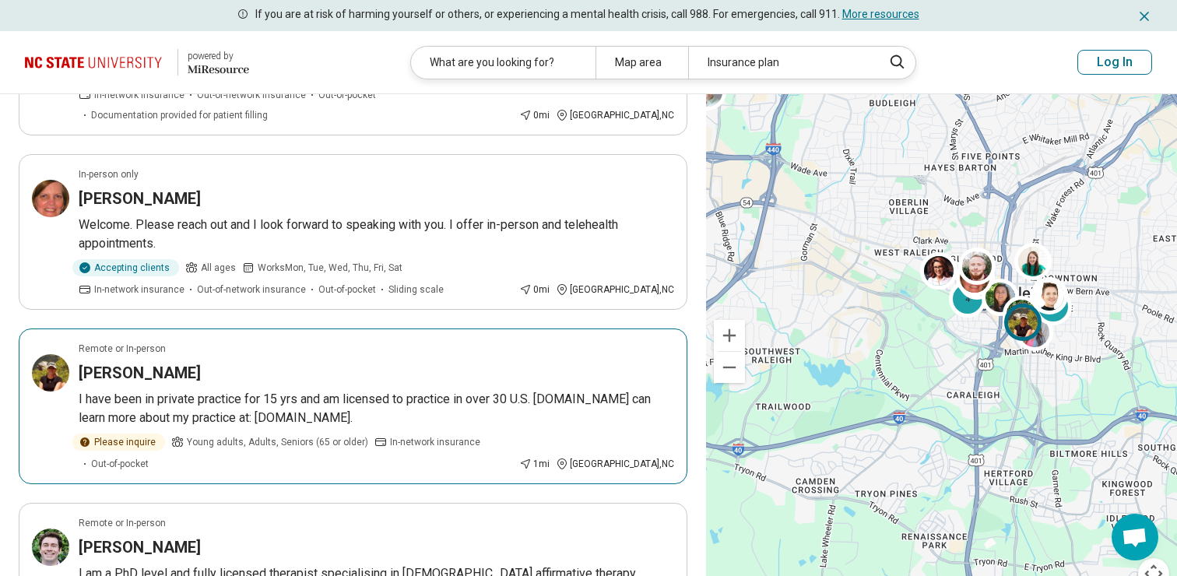
click at [265, 362] on div "Dr. Gail Lisson" at bounding box center [376, 373] width 595 height 22
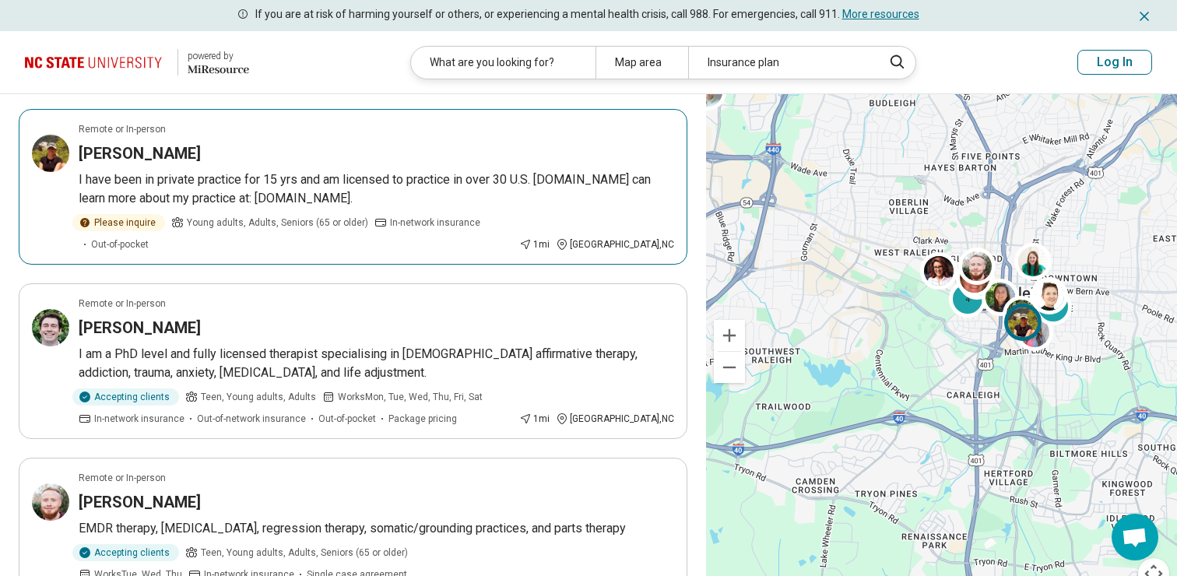
scroll to position [2268, 0]
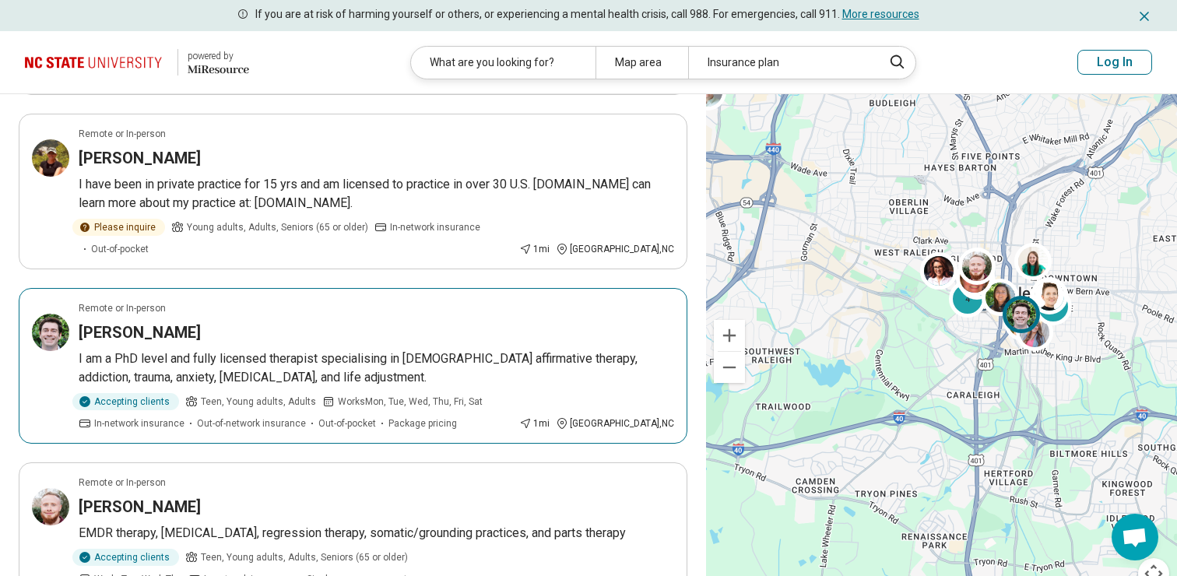
click at [290, 321] on div "Michael Eason" at bounding box center [376, 332] width 595 height 22
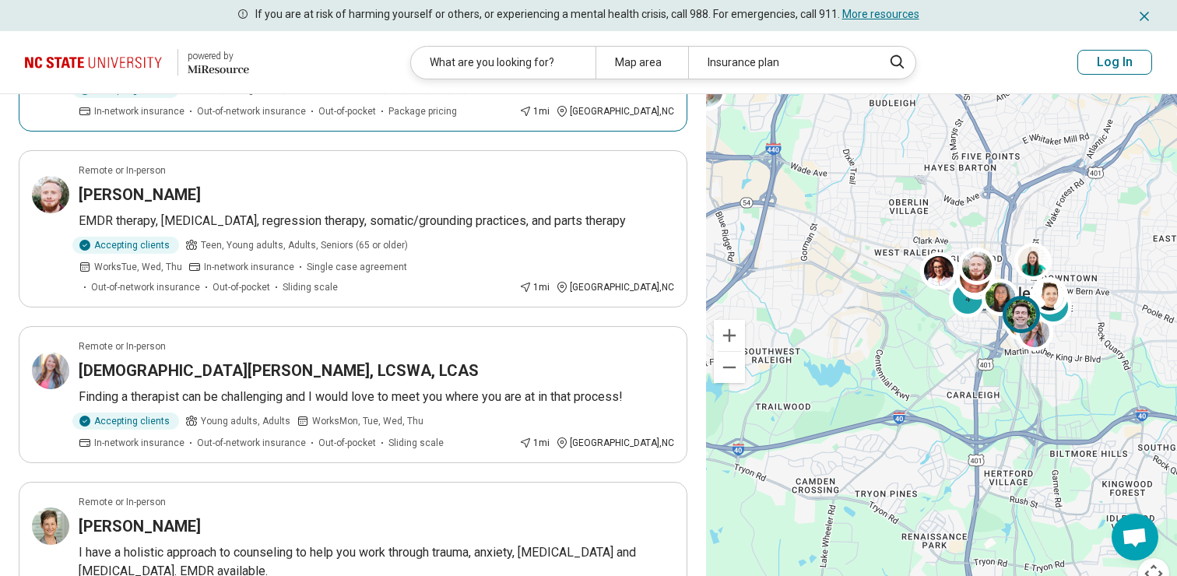
scroll to position [2580, 0]
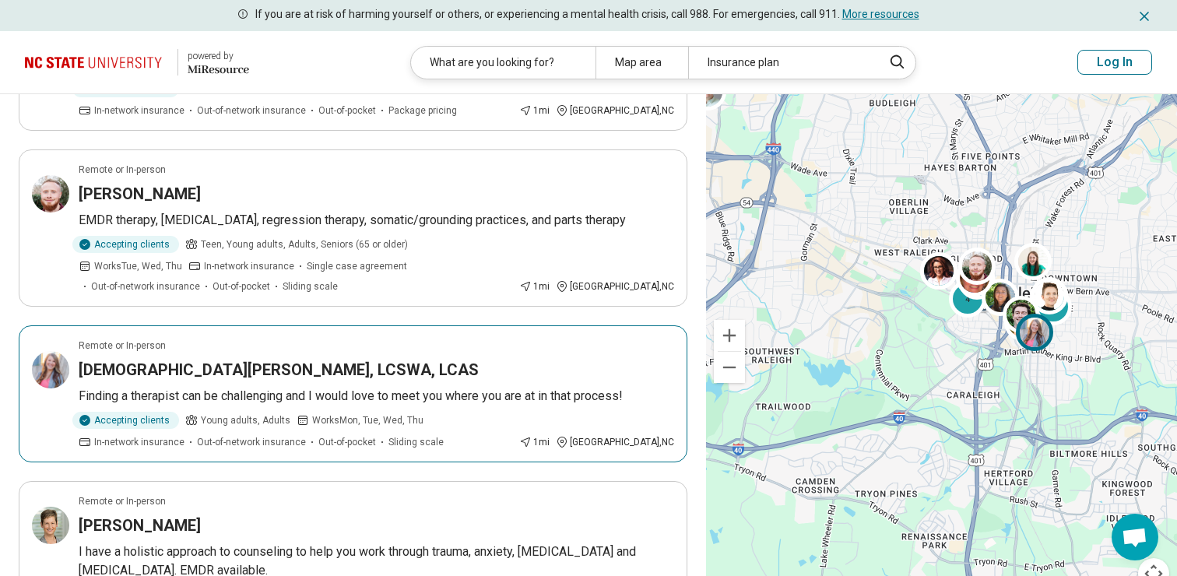
click at [442, 325] on article "Remote or In-person Christian Davis, LCSWA, LCAS Finding a therapist can be cha…" at bounding box center [353, 393] width 668 height 137
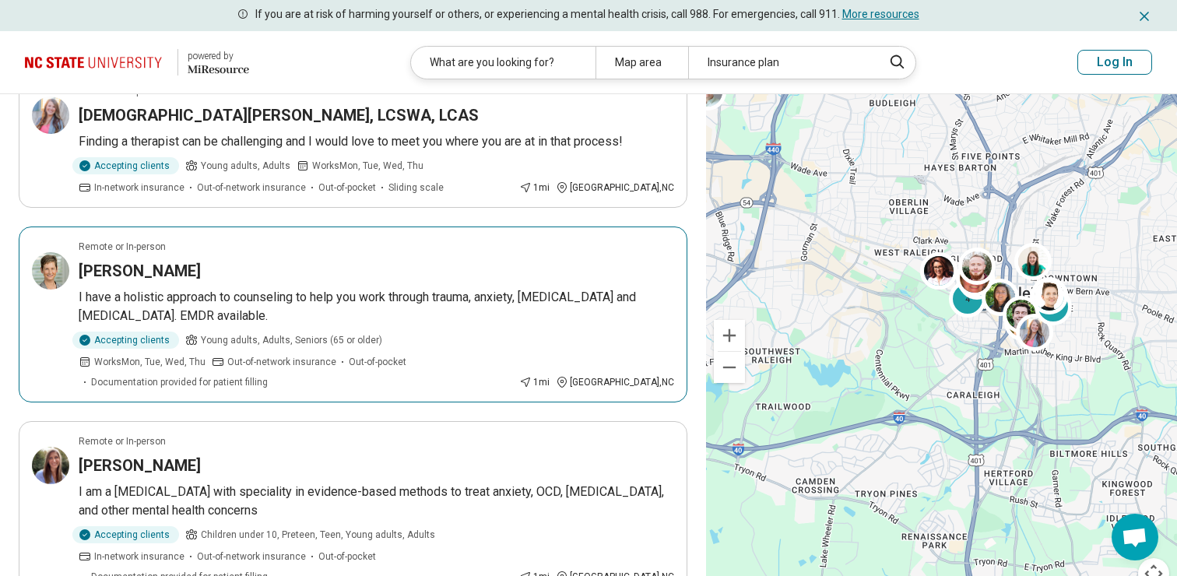
scroll to position [2832, 0]
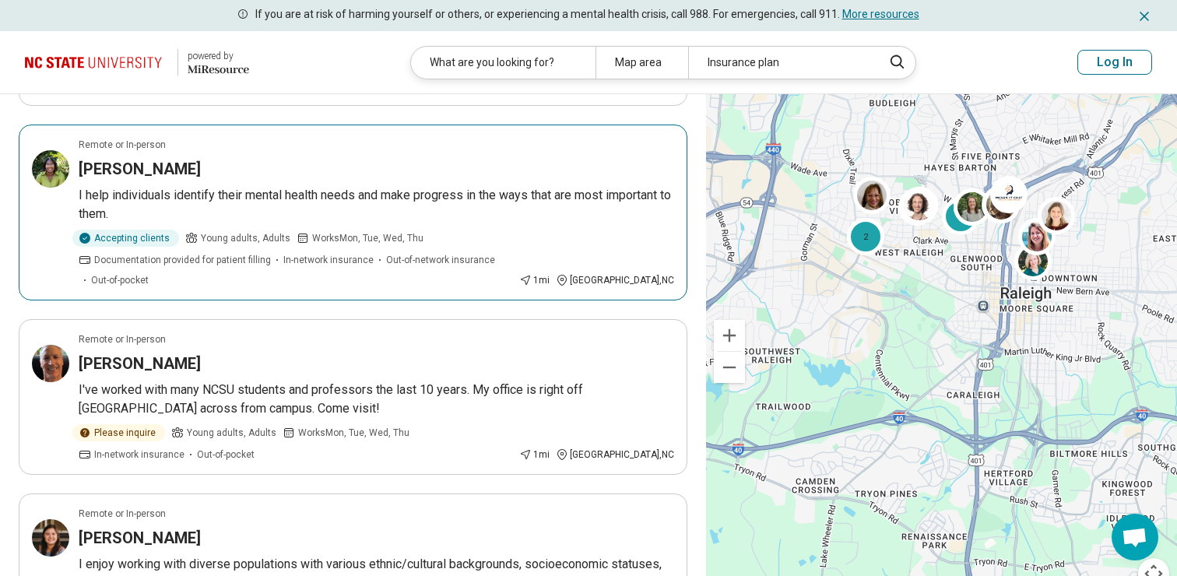
scroll to position [486, 0]
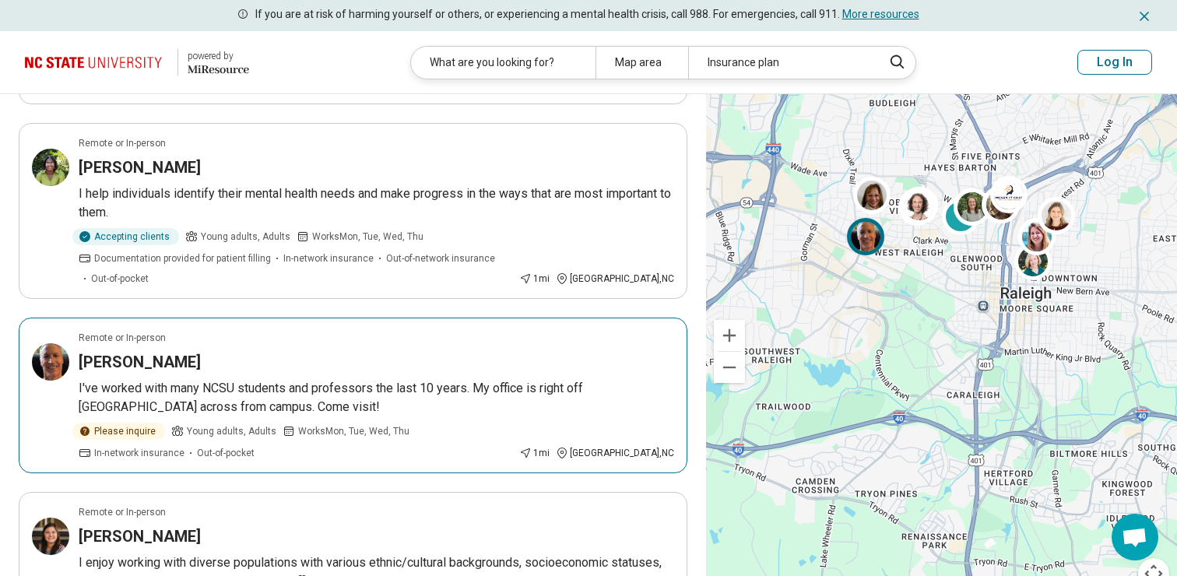
click at [45, 374] on article "Remote or In-person Neal Gagnon I've worked with many NCSU students and profess…" at bounding box center [353, 395] width 668 height 156
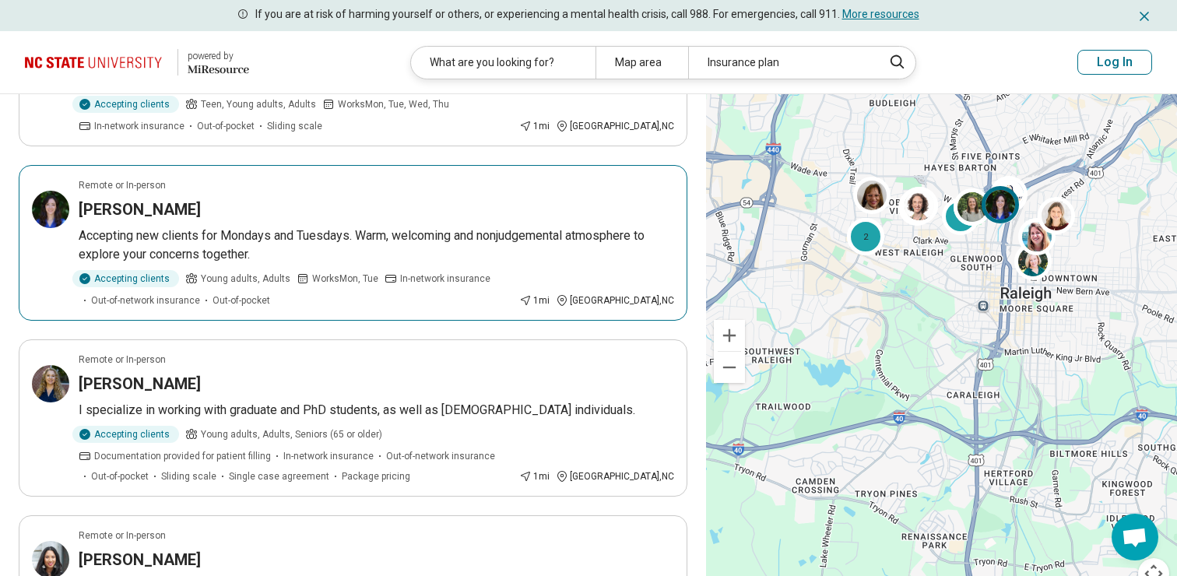
scroll to position [2285, 0]
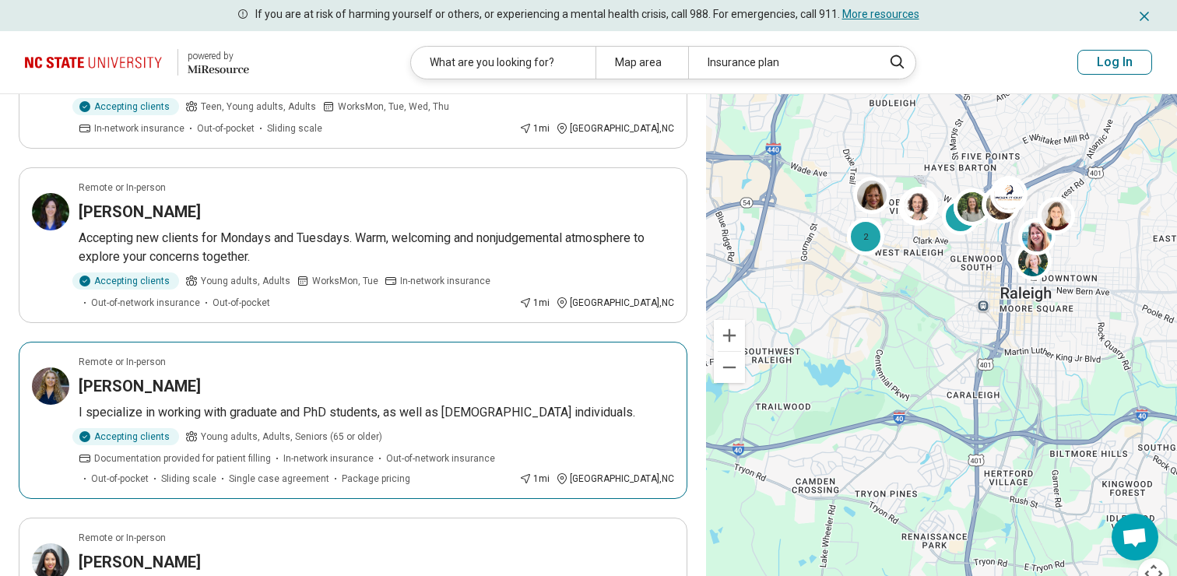
click at [237, 375] on div "Kate Williams" at bounding box center [376, 386] width 595 height 22
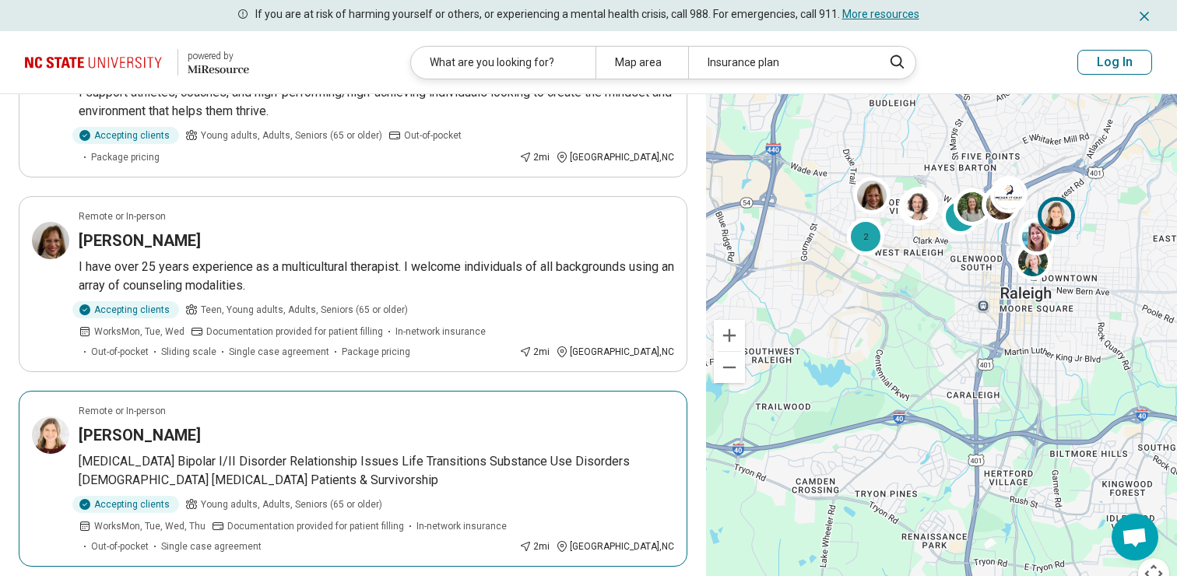
scroll to position [3286, 0]
click at [338, 425] on div "Margaret Anderson" at bounding box center [376, 436] width 595 height 22
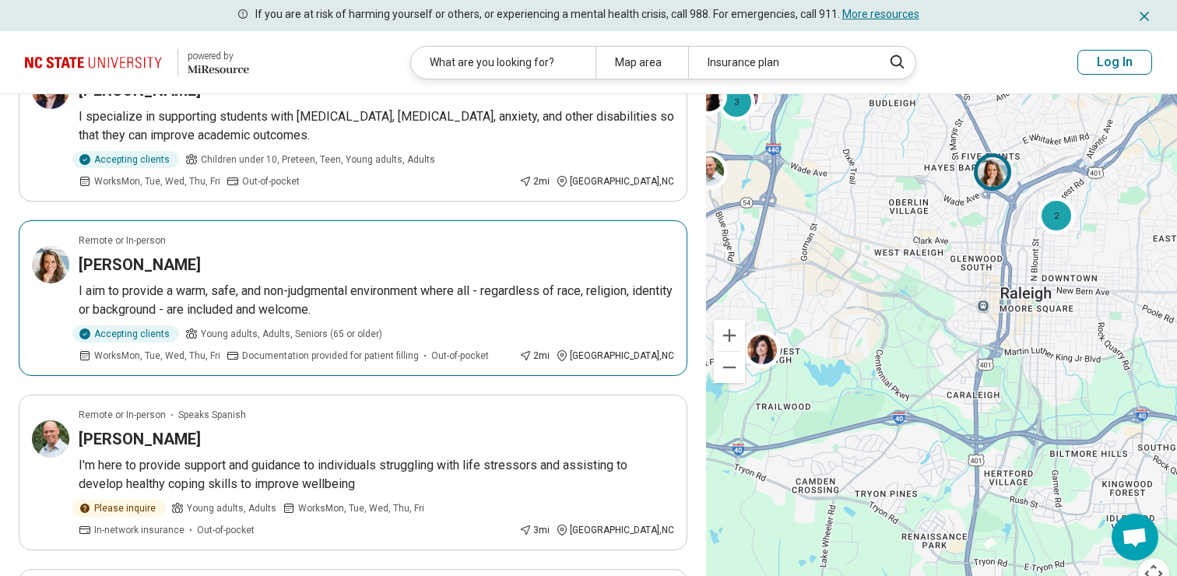
scroll to position [545, 0]
click at [363, 280] on p "I aim to provide a warm, safe, and non-judgmental environment where all - regar…" at bounding box center [376, 298] width 595 height 37
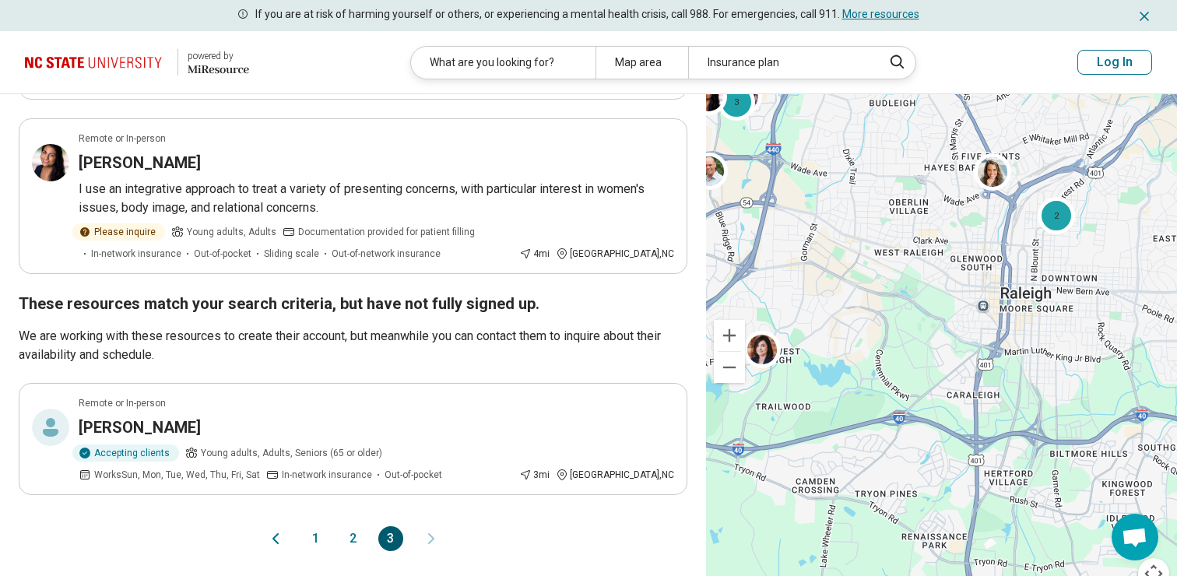
scroll to position [1518, 0]
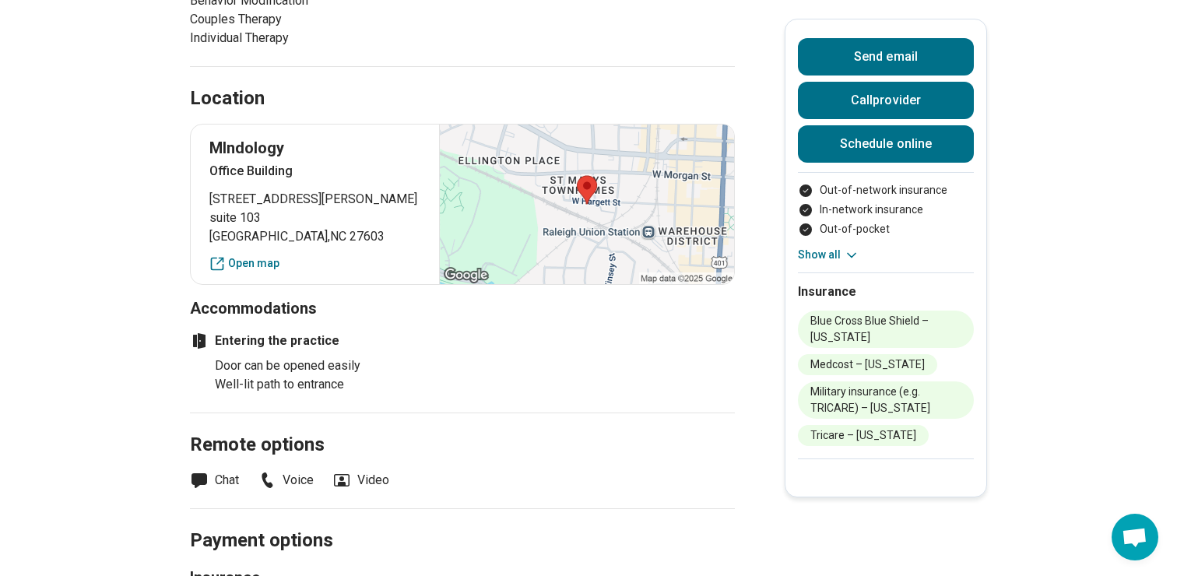
scroll to position [901, 0]
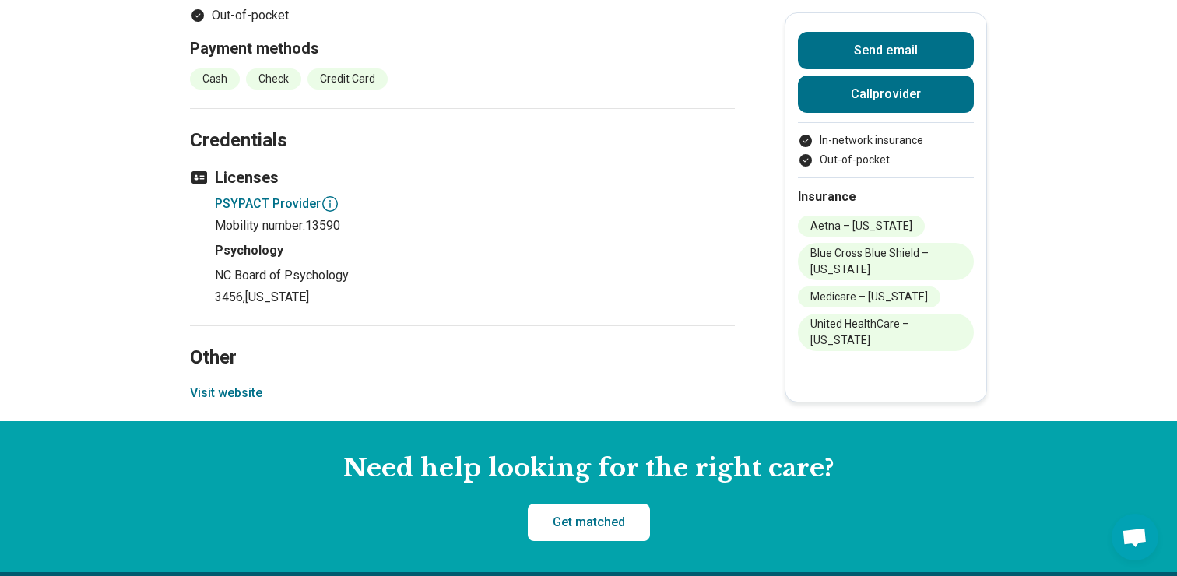
scroll to position [1376, 0]
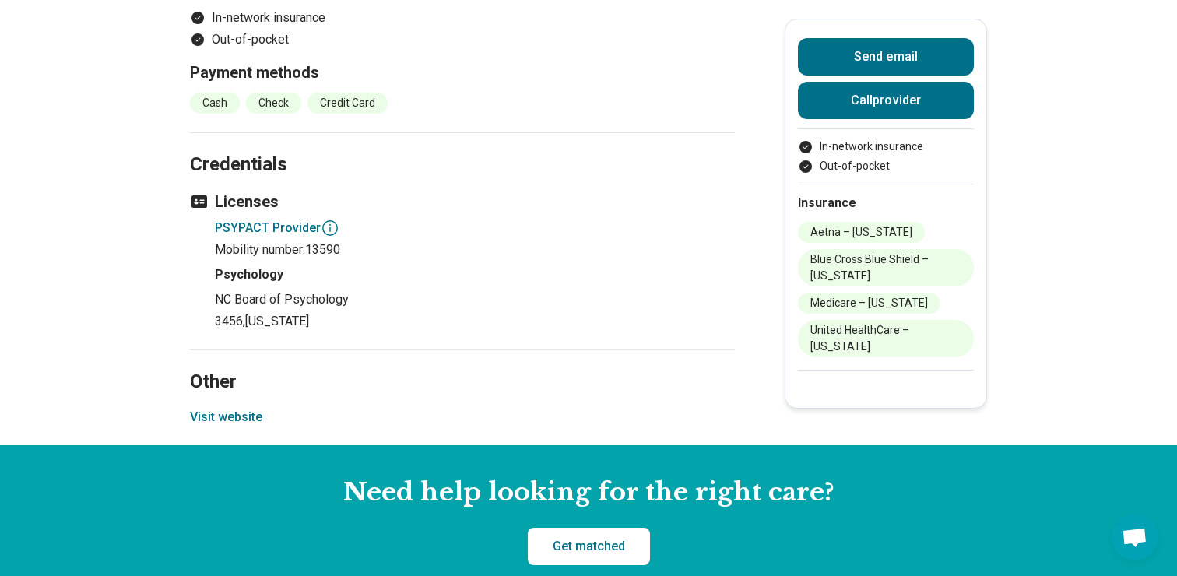
click at [257, 230] on h4 "PSYPACT Provider" at bounding box center [475, 228] width 520 height 19
click at [334, 227] on icon at bounding box center [330, 228] width 19 height 19
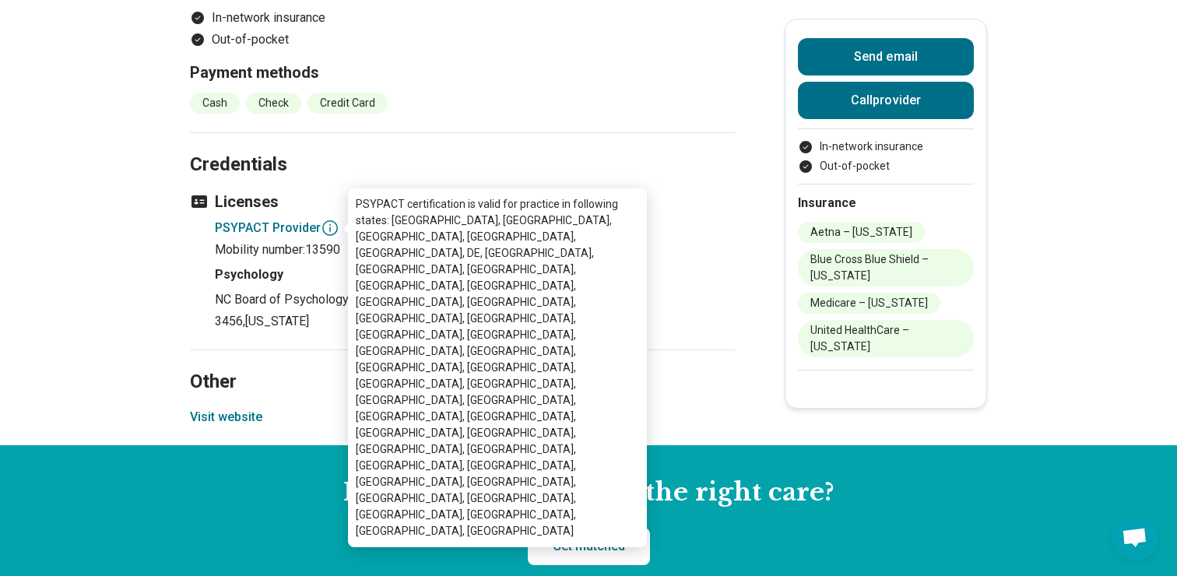
click at [232, 198] on h3 "Licenses" at bounding box center [462, 202] width 545 height 22
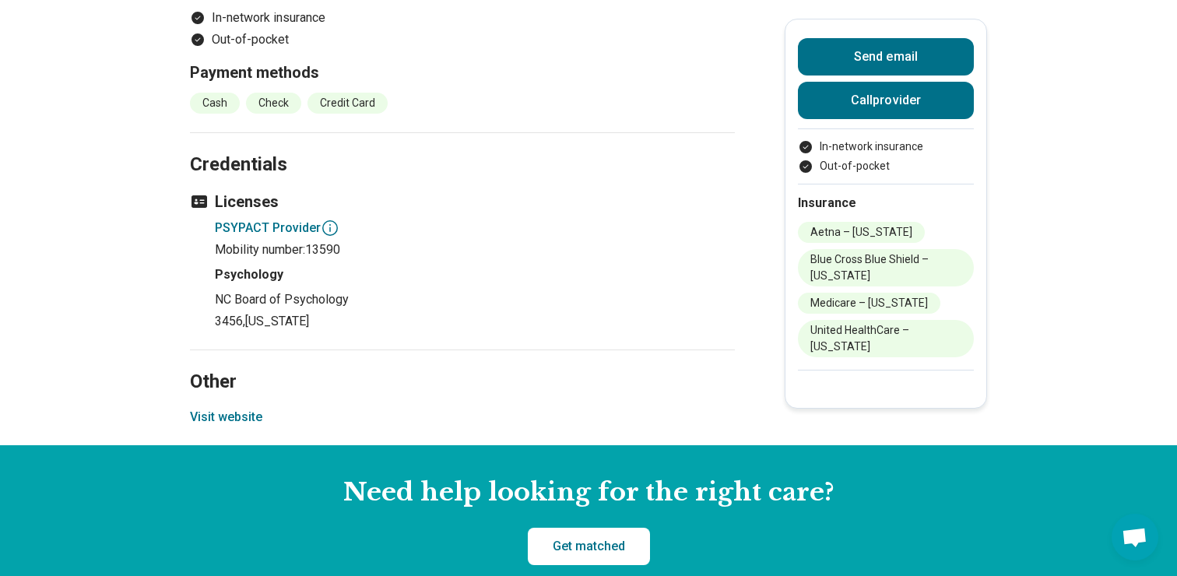
click at [234, 230] on h4 "PSYPACT Provider" at bounding box center [475, 228] width 520 height 19
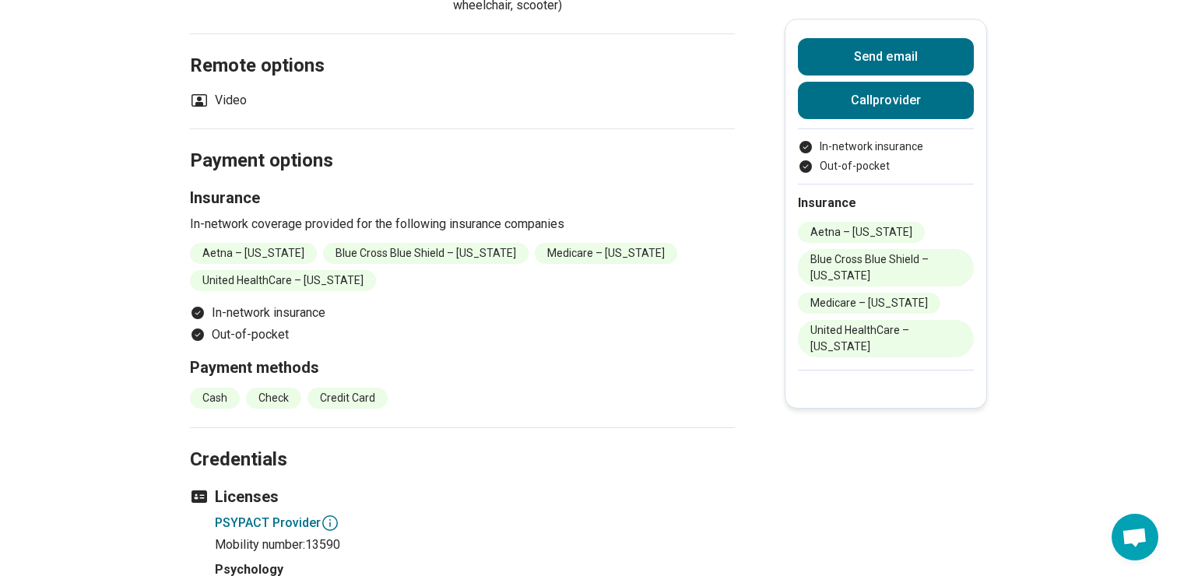
scroll to position [539, 0]
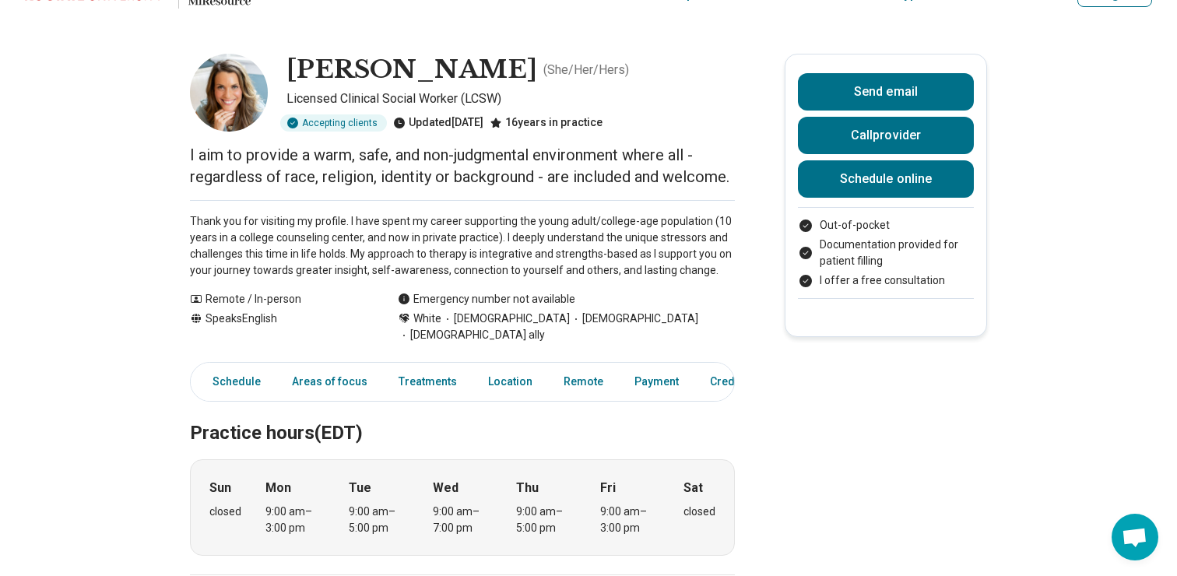
scroll to position [62, 0]
